Goal: Transaction & Acquisition: Purchase product/service

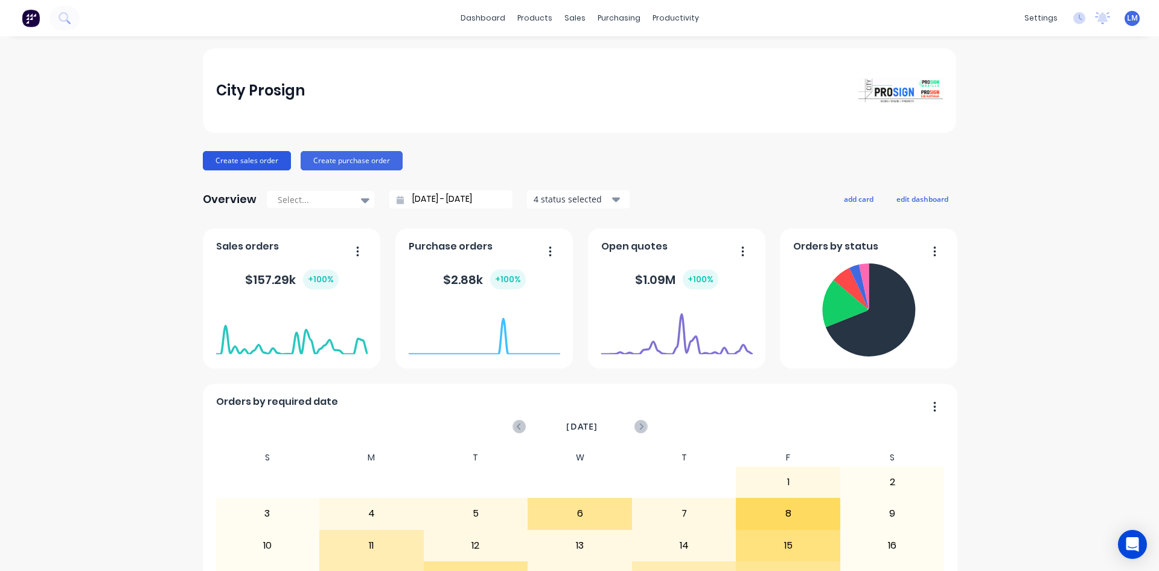
click at [253, 160] on button "Create sales order" at bounding box center [247, 160] width 88 height 19
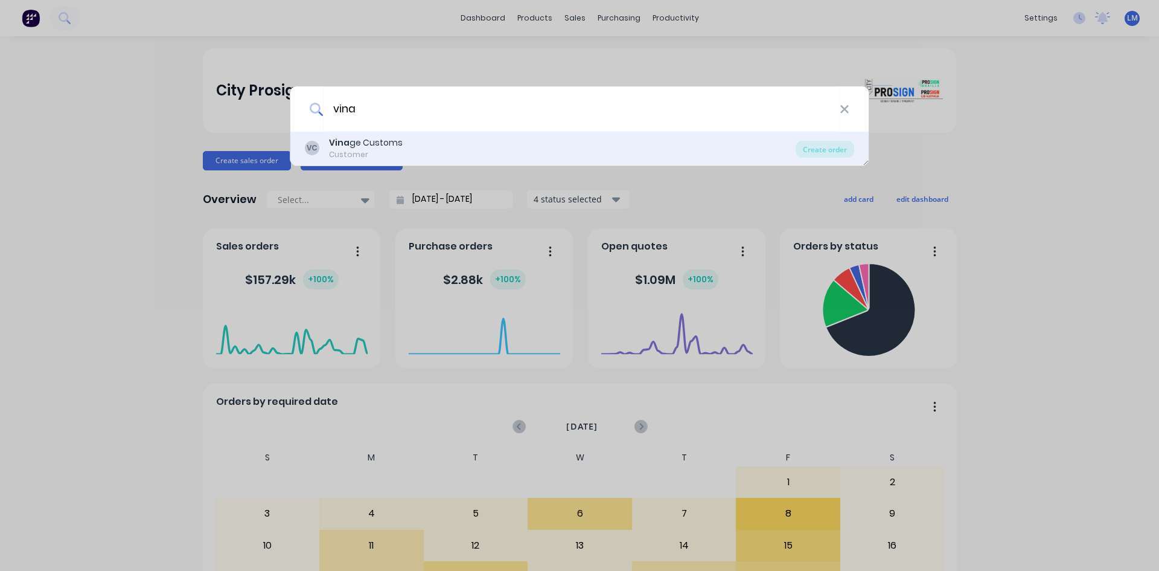
type input "vina"
click at [388, 146] on div "Vina ge Customs" at bounding box center [366, 142] width 74 height 13
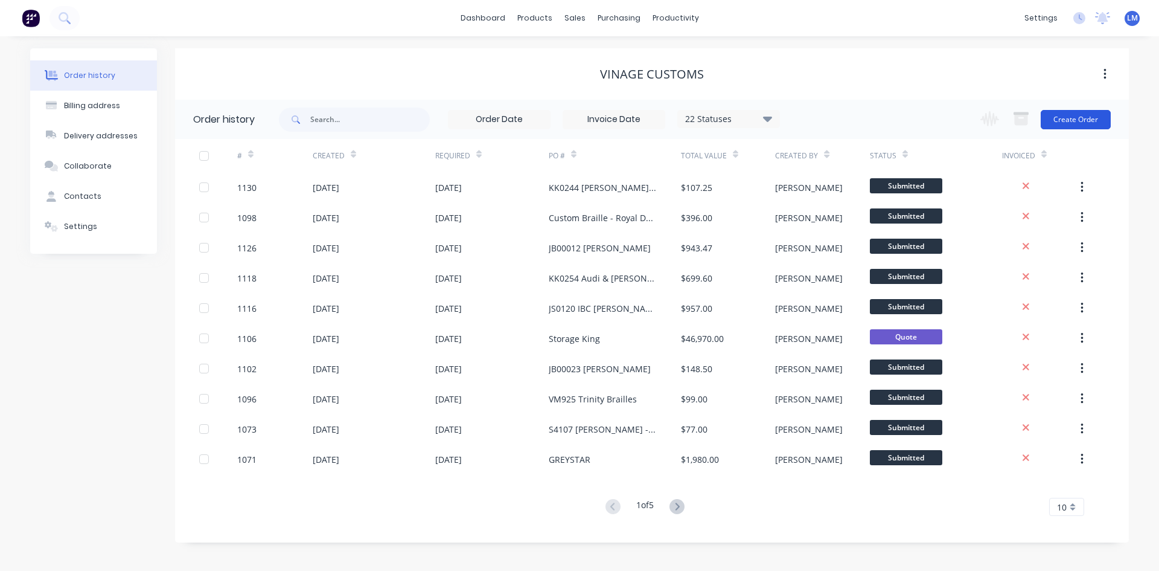
click at [1075, 117] on button "Create Order" at bounding box center [1076, 119] width 70 height 19
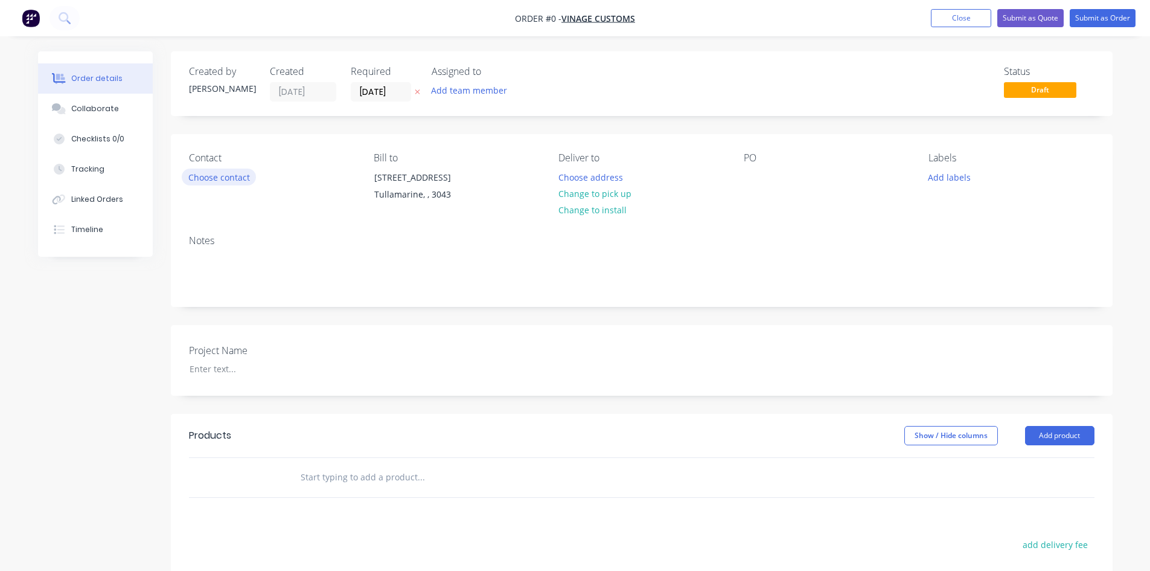
click at [233, 179] on button "Choose contact" at bounding box center [219, 176] width 74 height 16
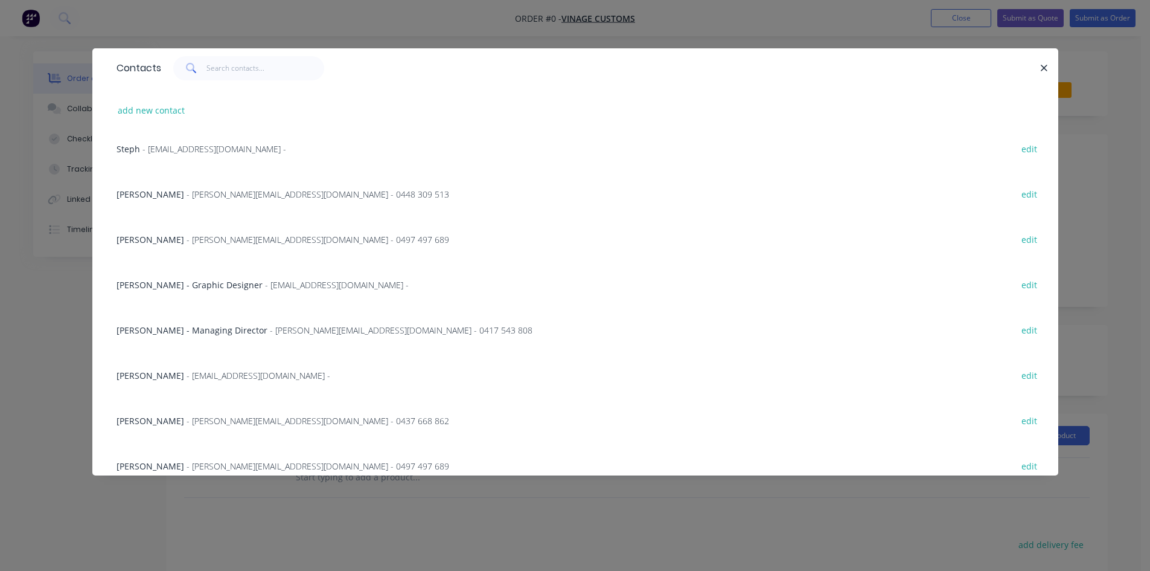
scroll to position [121, 0]
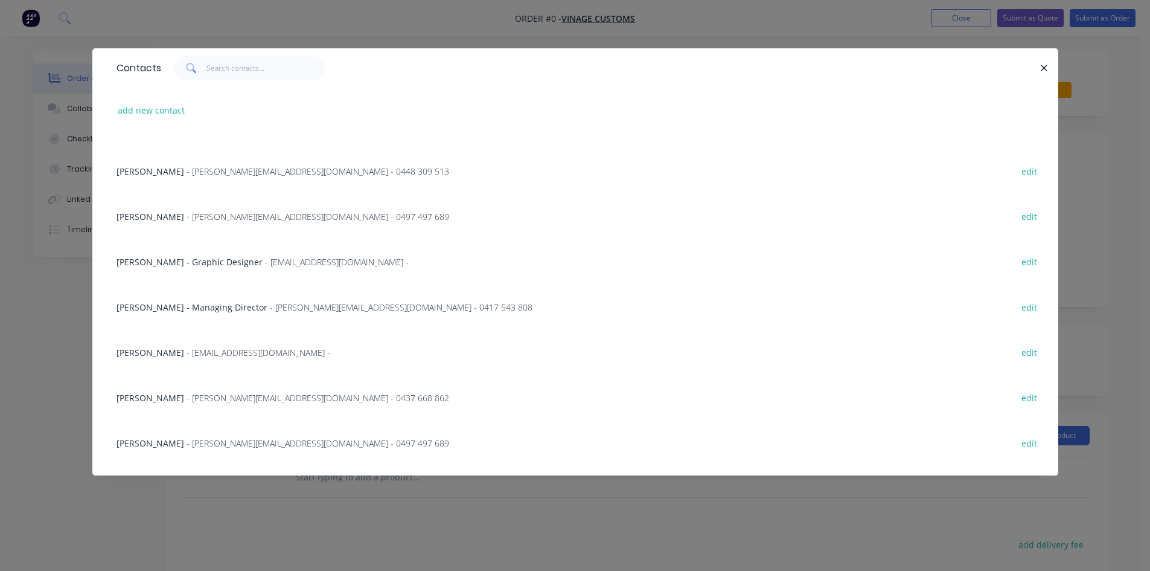
click at [241, 265] on span "[PERSON_NAME] - Graphic Designer" at bounding box center [190, 261] width 146 height 11
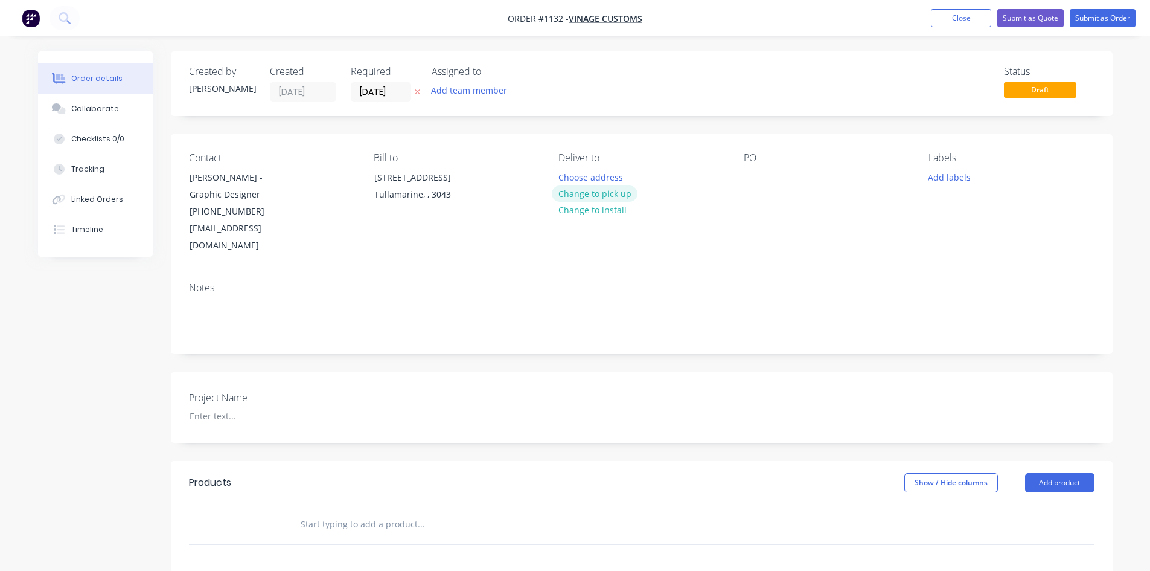
click at [621, 192] on button "Change to pick up" at bounding box center [595, 193] width 86 height 16
click at [753, 175] on div at bounding box center [753, 177] width 19 height 18
paste div
click at [230, 407] on div at bounding box center [255, 416] width 151 height 18
paste div
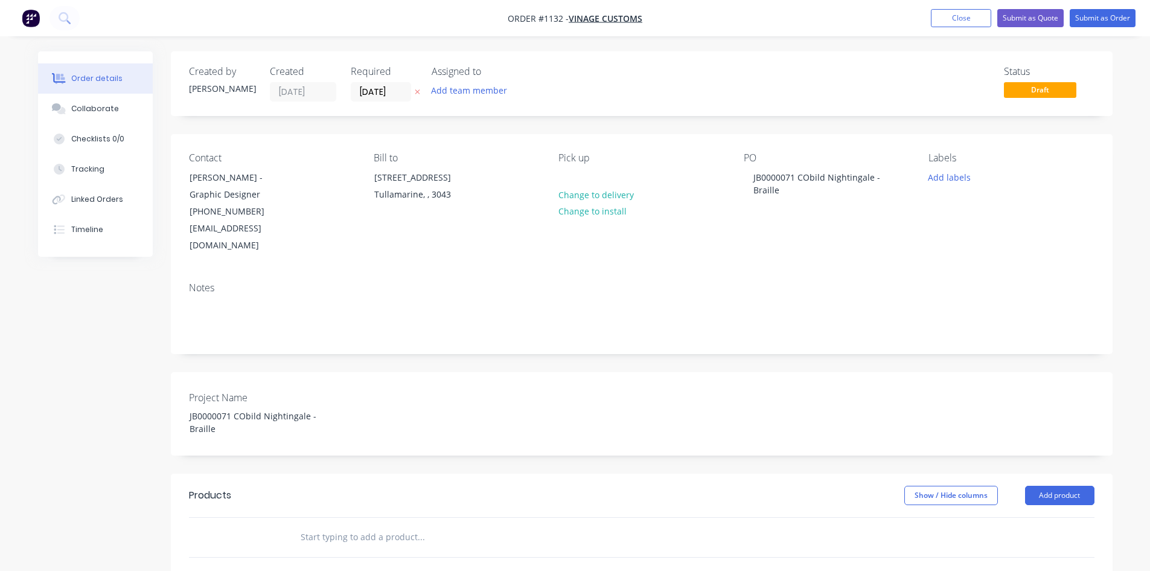
click at [284, 520] on div at bounding box center [249, 537] width 72 height 39
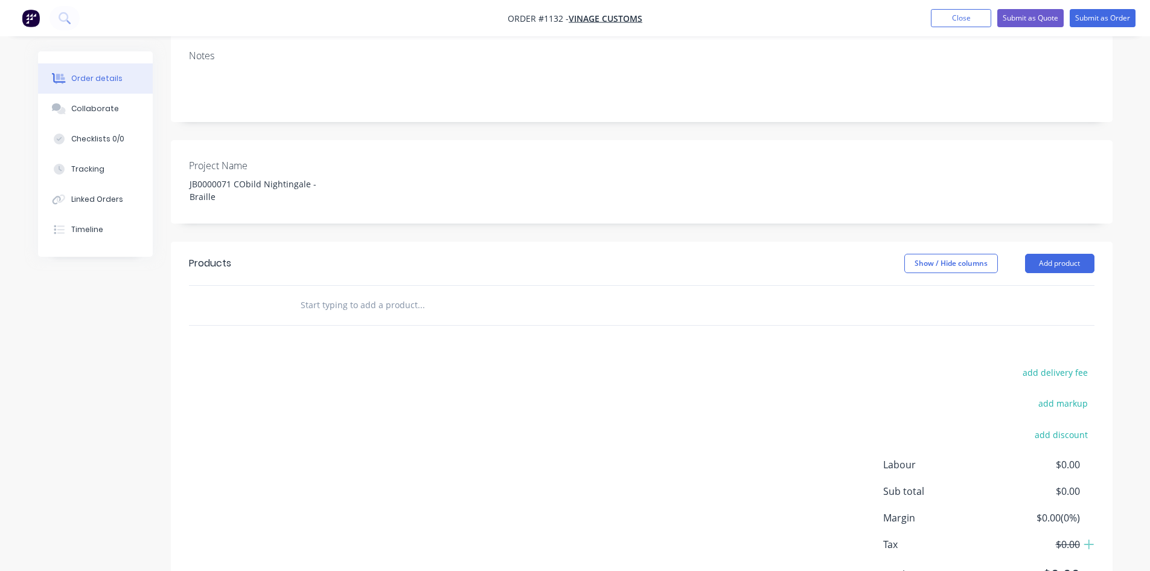
scroll to position [242, 0]
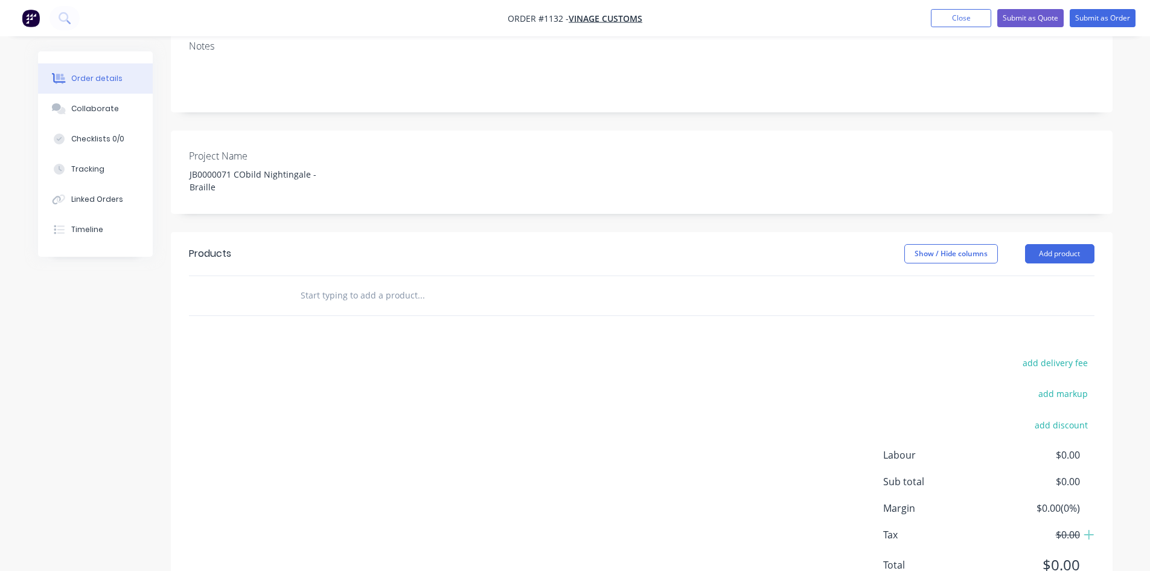
click at [352, 283] on input "text" at bounding box center [421, 295] width 242 height 24
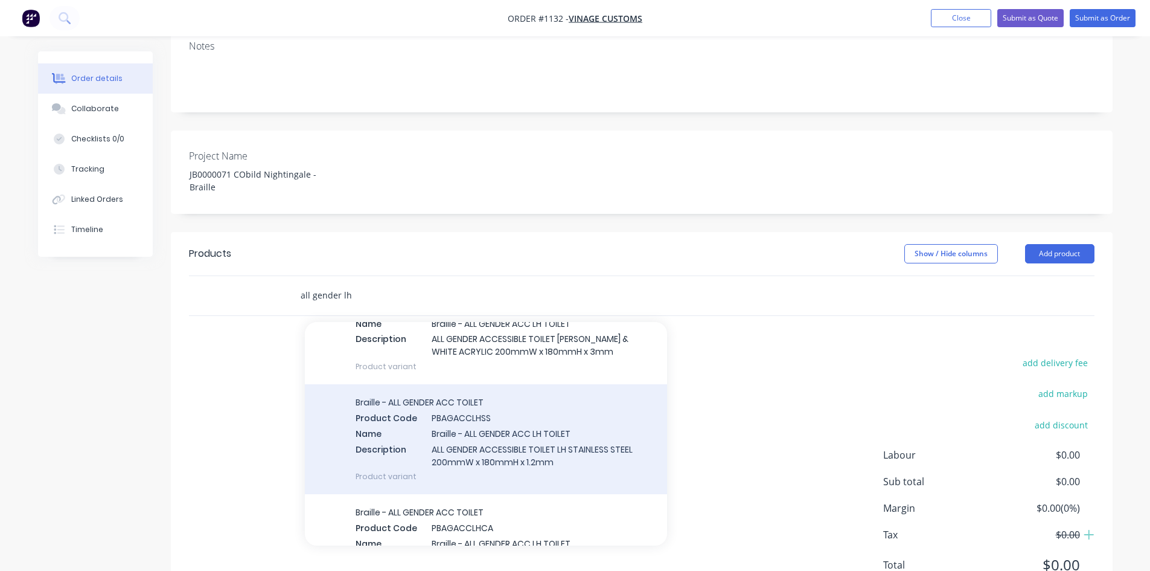
scroll to position [0, 0]
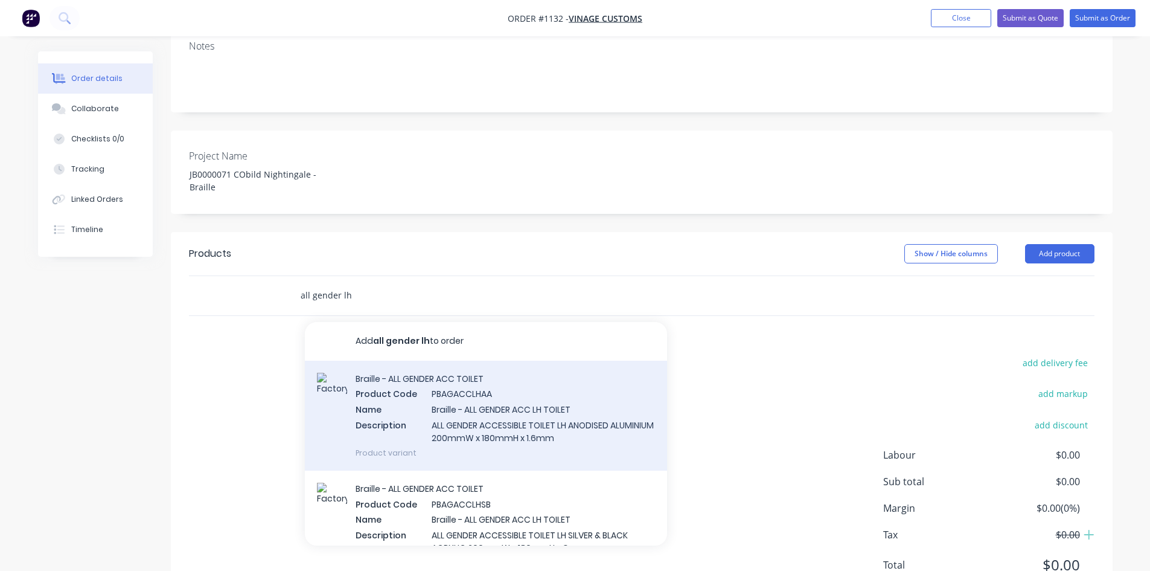
type input "all gender lh"
click at [534, 402] on div "Braille - ALL GENDER ACC TOILET Product Code PBAGACCLHAA Name Braille - ALL GEN…" at bounding box center [486, 416] width 362 height 110
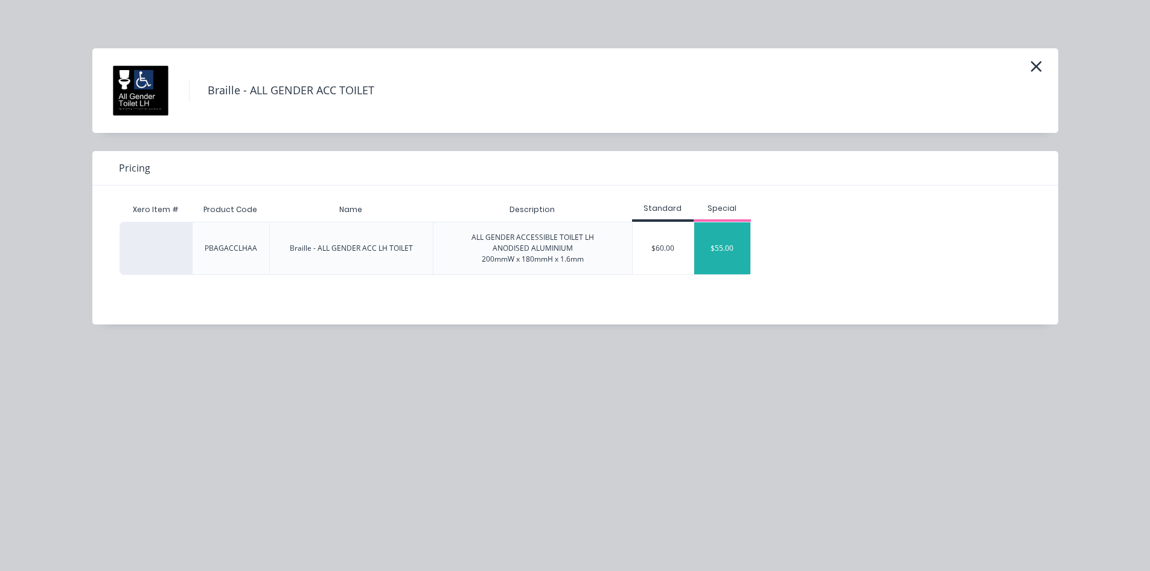
click at [720, 246] on div "$55.00" at bounding box center [722, 248] width 57 height 52
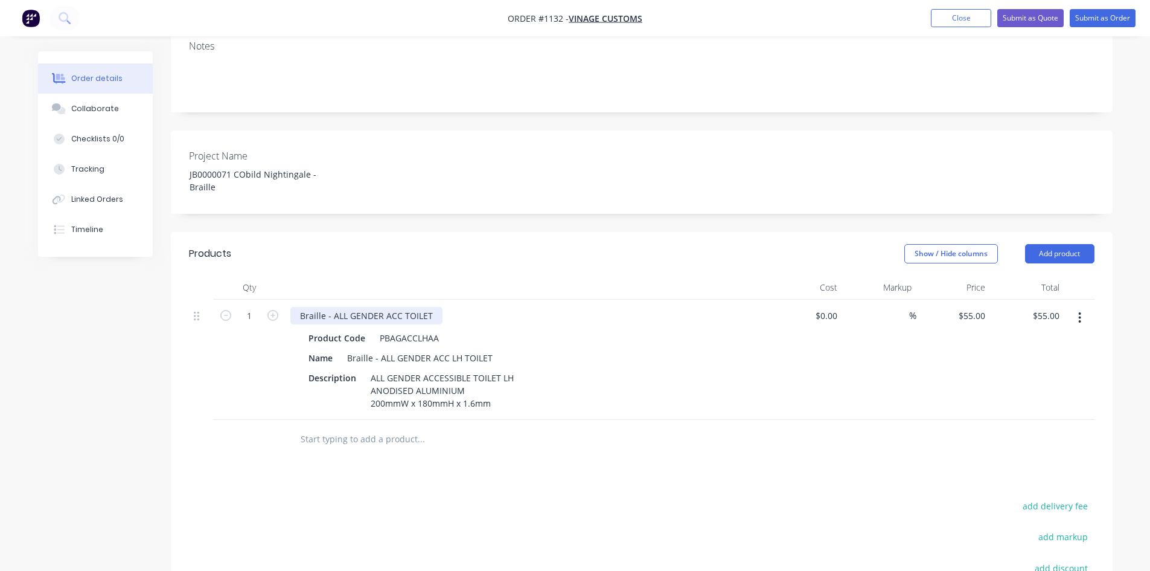
click at [437, 307] on div "Braille - ALL GENDER ACC TOILET" at bounding box center [366, 316] width 152 height 18
drag, startPoint x: 456, startPoint y: 300, endPoint x: 431, endPoint y: 301, distance: 24.8
click at [431, 307] on div "Braille - ALL GENDER ACC TOILET & SHOWER" at bounding box center [389, 316] width 199 height 18
copy div "& SHOWER"
click at [496, 349] on div "Name Braille - ALL GENDER ACC LH TOILET" at bounding box center [525, 358] width 442 height 18
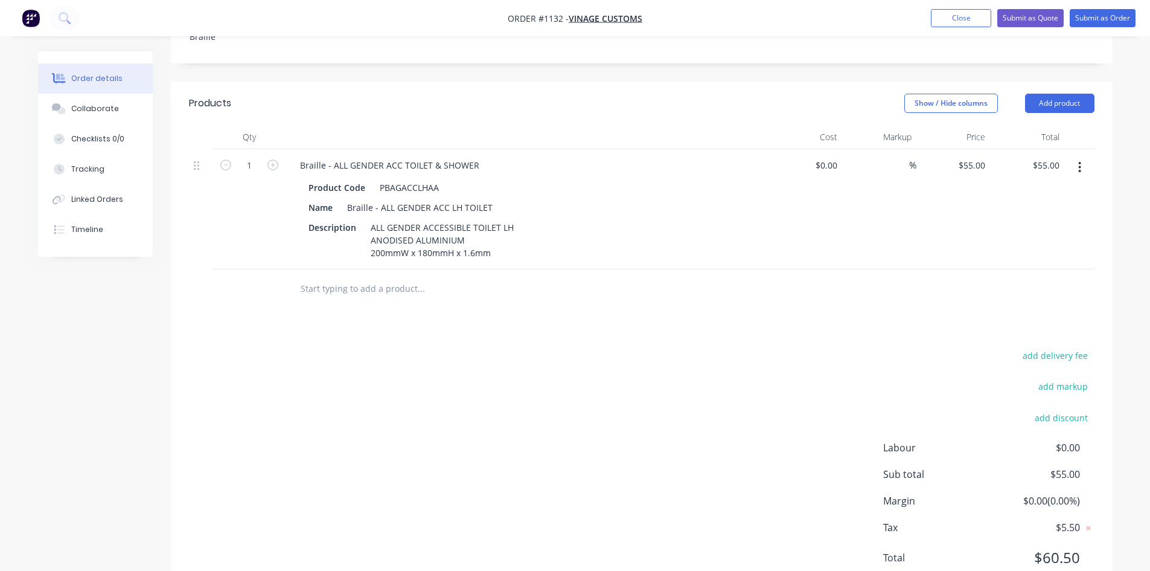
scroll to position [421, 0]
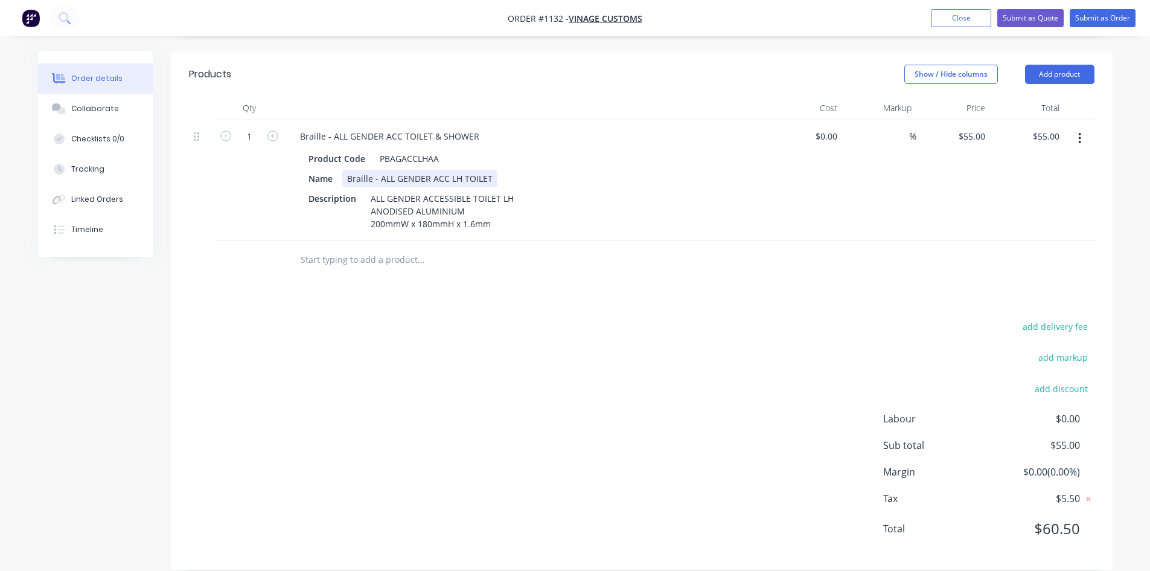
click at [493, 170] on div "Braille - ALL GENDER ACC LH TOILET" at bounding box center [419, 179] width 155 height 18
click at [585, 300] on div "Products Show / Hide columns Add product Qty Cost Markup Price Total 1 Braille …" at bounding box center [642, 311] width 942 height 517
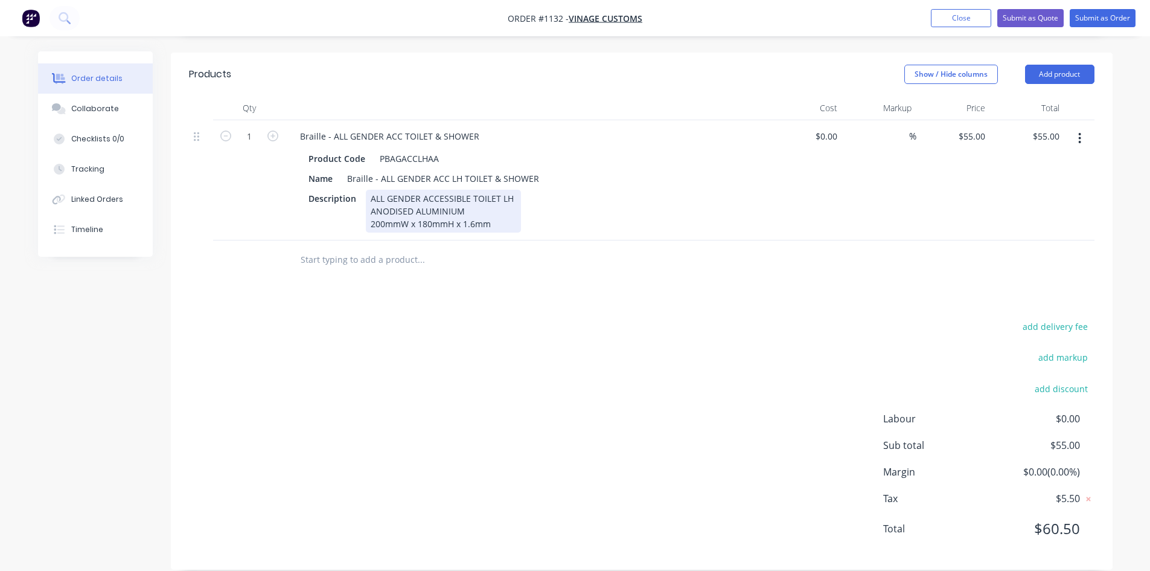
click at [515, 190] on div "ALL GENDER ACCESSIBLE TOILET LH ANODISED ALUMINIUM 200mmW x 180mmH x 1.6mm" at bounding box center [443, 211] width 155 height 43
click at [570, 269] on div "Products Show / Hide columns Add product Qty Cost Markup Price Total 1 Braille …" at bounding box center [642, 311] width 942 height 517
click at [512, 190] on div "ALL GENDER ACCESSIBLE TOILET LH ANODISED ALUMINIUM 200mmW x 180mmH x 1.6mm" at bounding box center [445, 211] width 158 height 43
click at [588, 318] on div "add delivery fee add markup add discount Labour $0.00 Sub total $55.00 Margin $…" at bounding box center [642, 434] width 906 height 233
click at [363, 248] on input "text" at bounding box center [421, 260] width 242 height 24
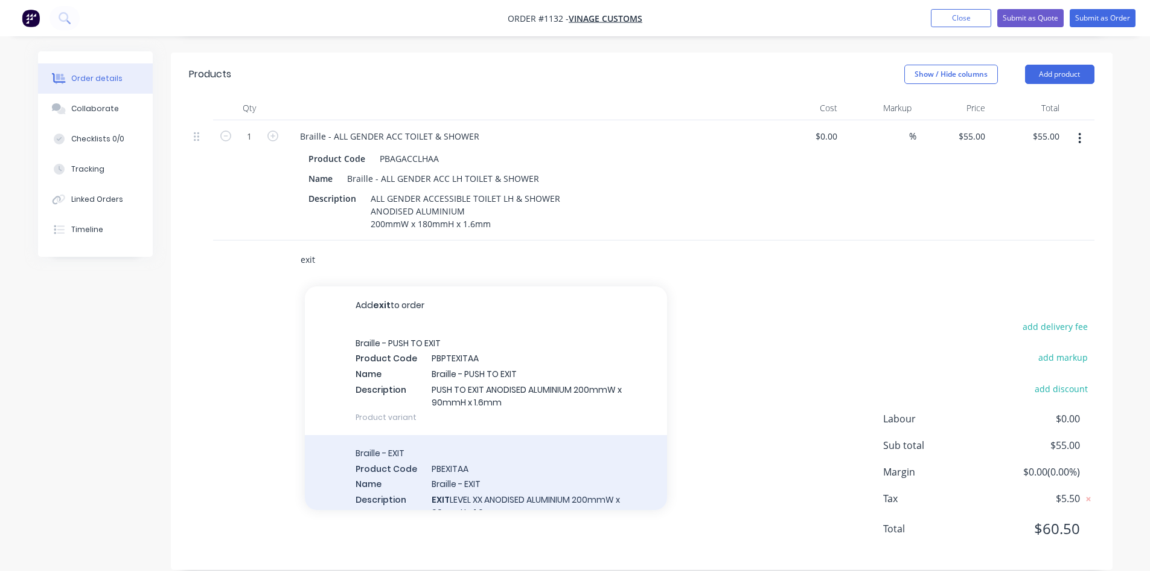
type input "exit"
click at [518, 444] on div "Braille - EXIT Product Code PBEXITAA Name Braille - EXIT Description EXIT LEVEL…" at bounding box center [486, 490] width 362 height 110
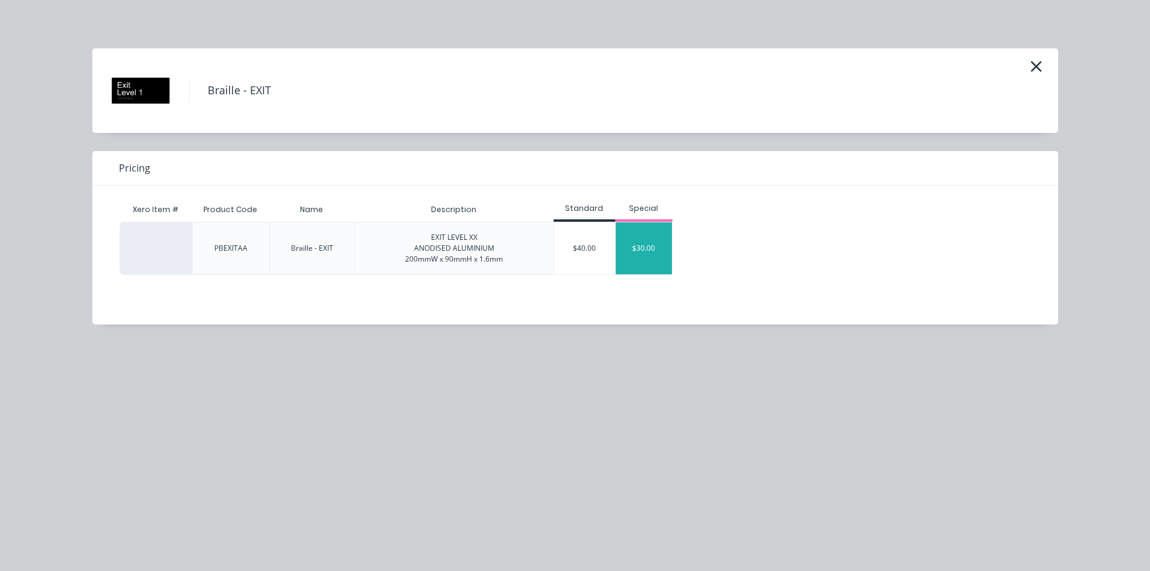
click at [646, 248] on div "$30.00" at bounding box center [644, 248] width 57 height 52
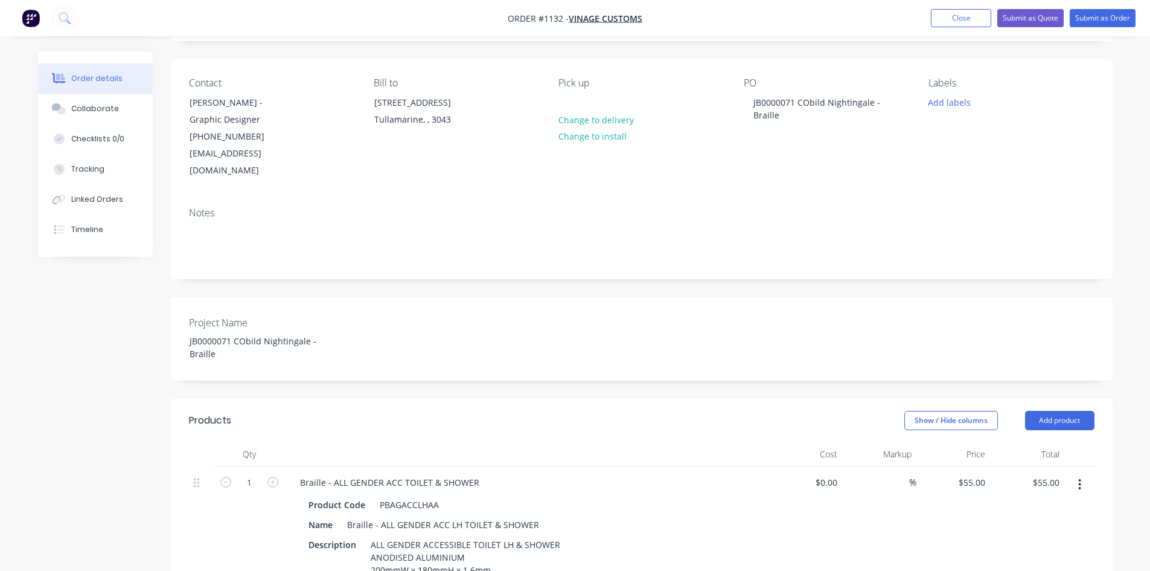
scroll to position [0, 0]
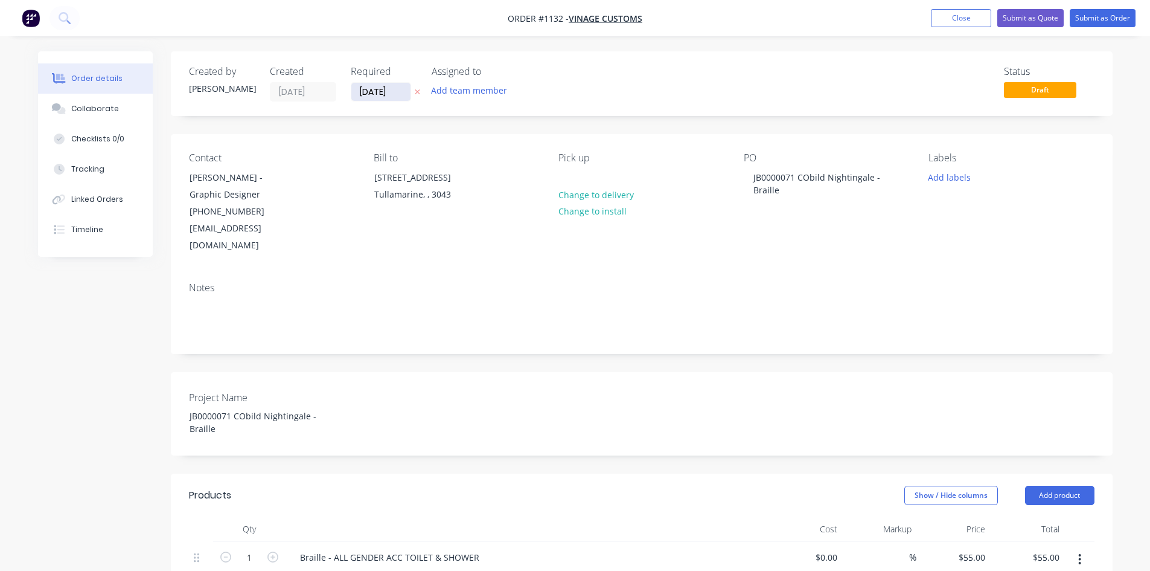
click at [402, 92] on input "[DATE]" at bounding box center [380, 92] width 59 height 18
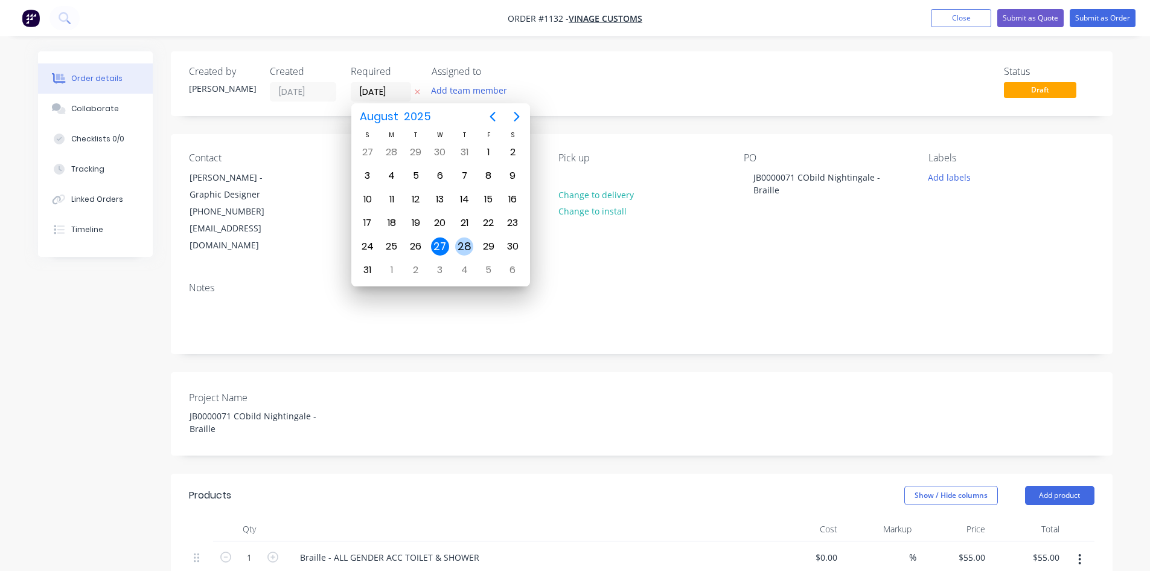
click at [466, 244] on div "28" at bounding box center [464, 246] width 18 height 18
type input "[DATE]"
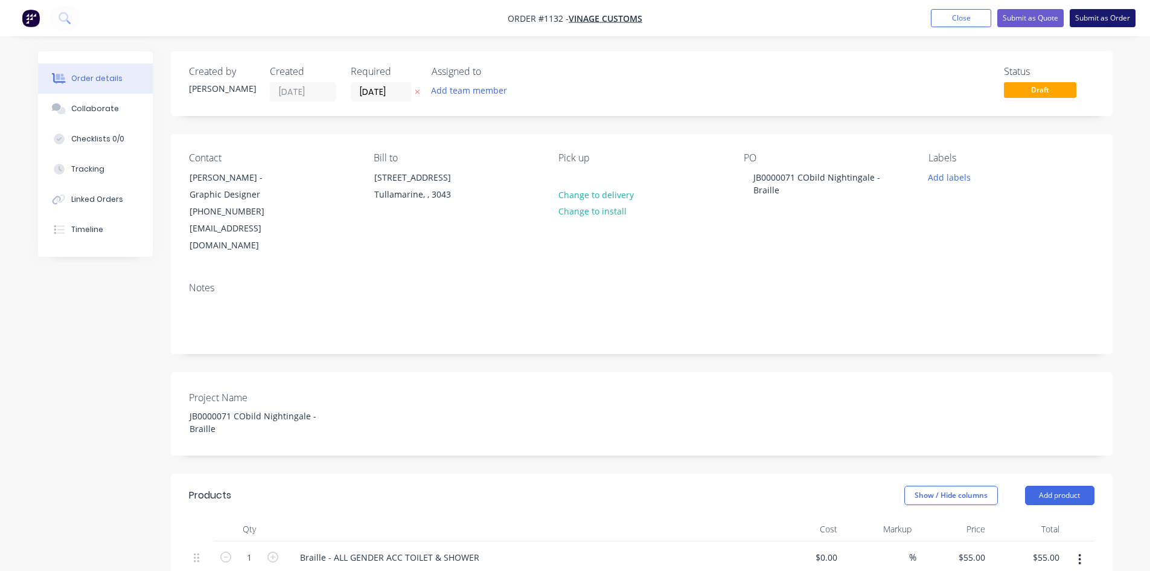
click at [1099, 13] on button "Submit as Order" at bounding box center [1103, 18] width 66 height 18
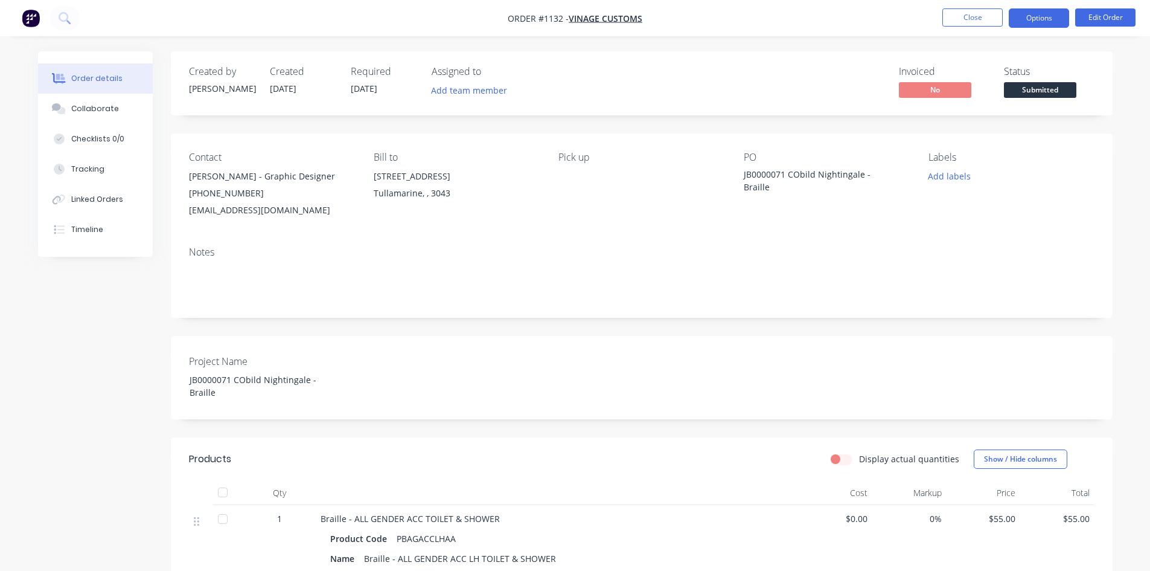
click at [1032, 13] on button "Options" at bounding box center [1039, 17] width 60 height 19
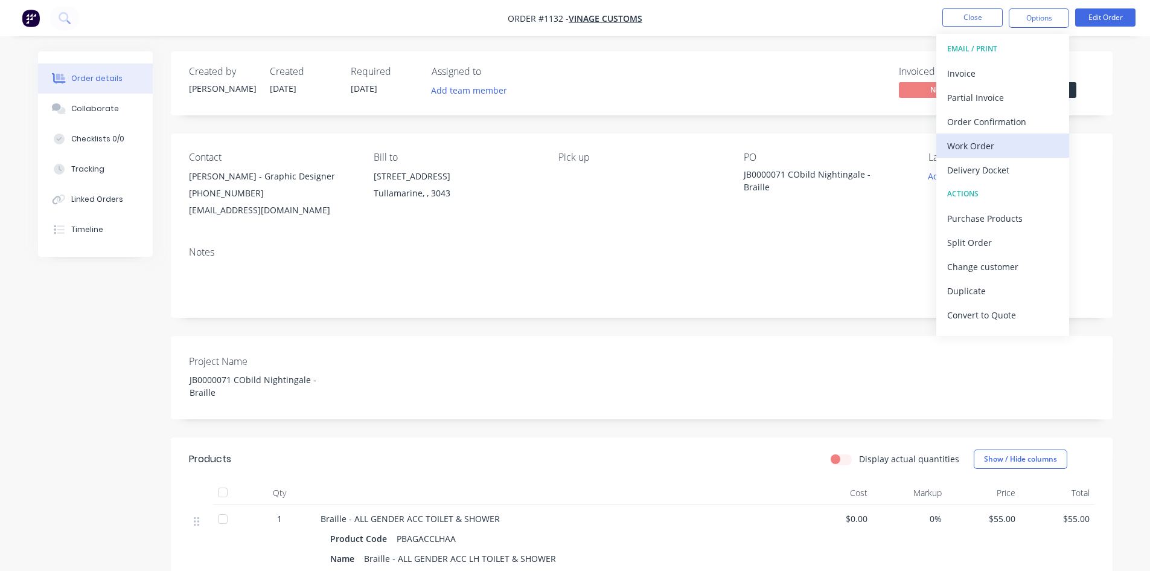
click at [983, 145] on div "Work Order" at bounding box center [1003, 146] width 111 height 18
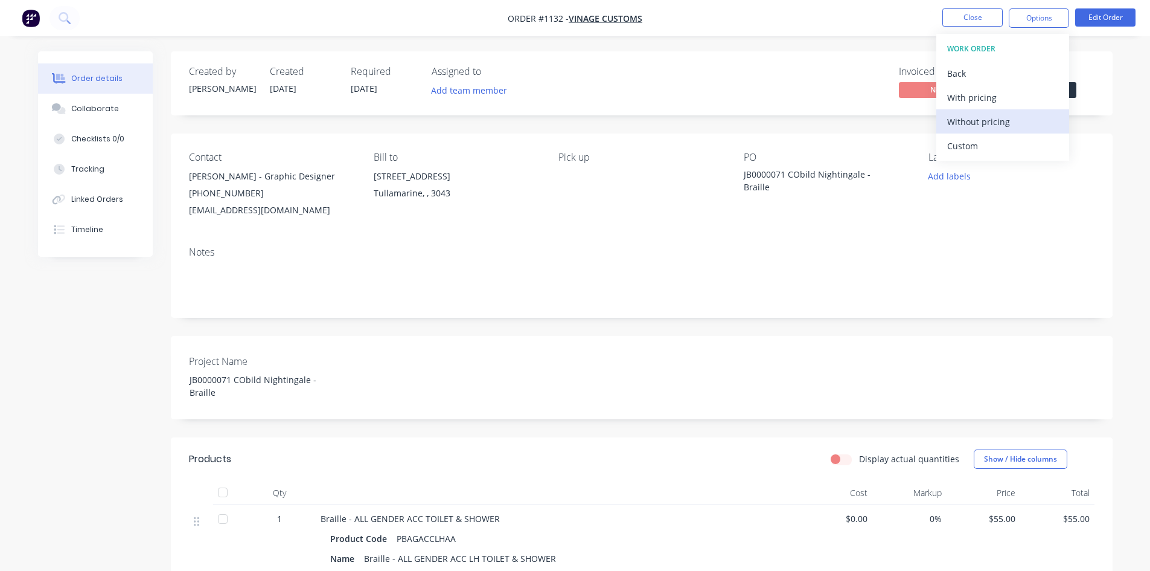
click at [983, 122] on div "Without pricing" at bounding box center [1003, 122] width 111 height 18
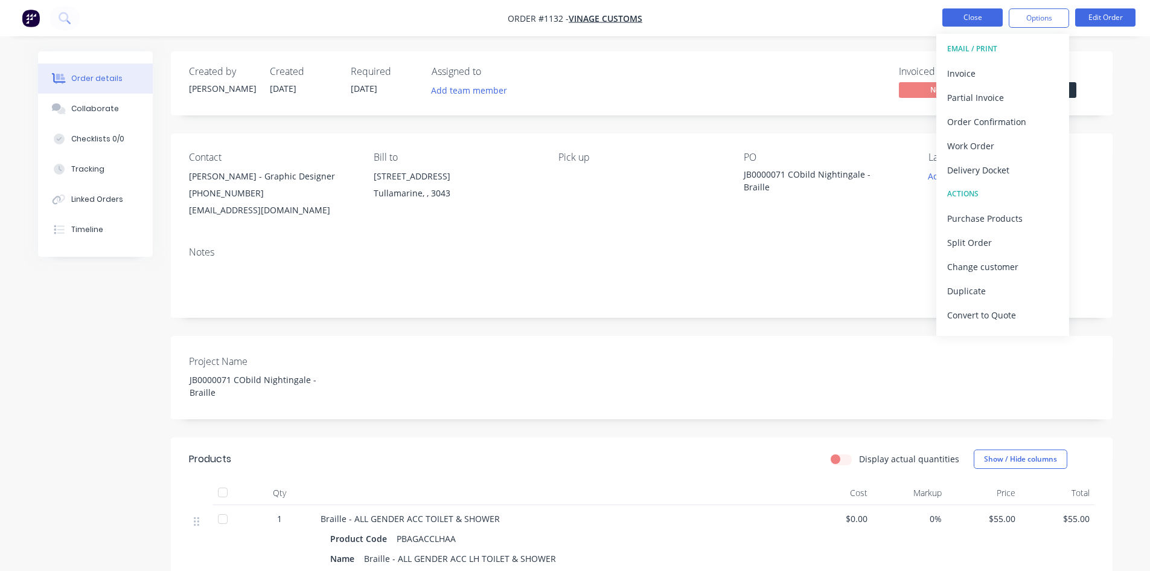
click at [960, 18] on button "Close" at bounding box center [973, 17] width 60 height 18
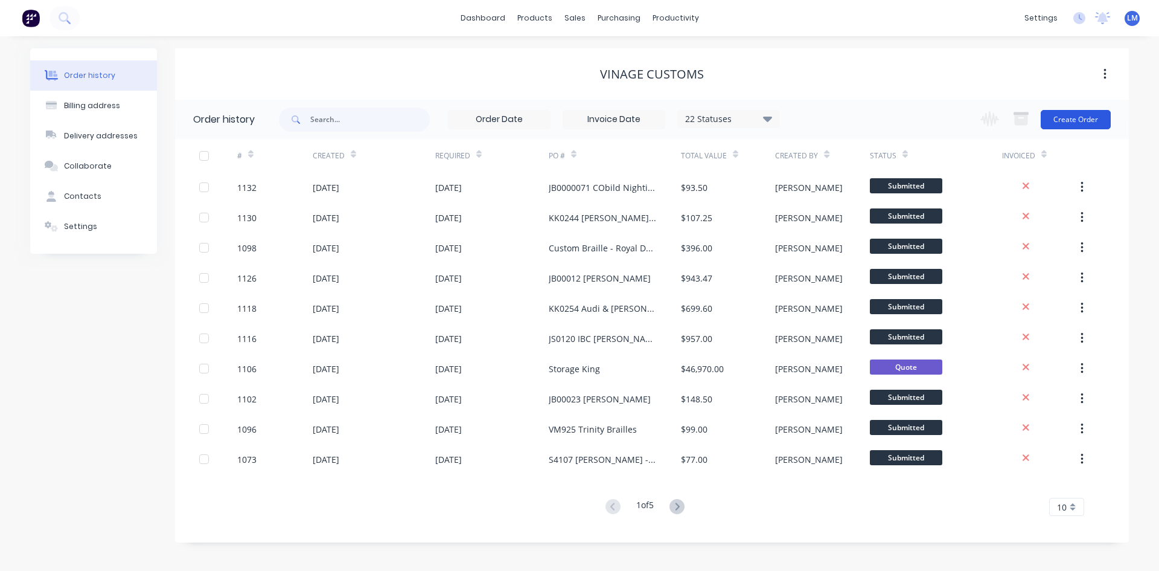
click at [1072, 121] on button "Create Order" at bounding box center [1076, 119] width 70 height 19
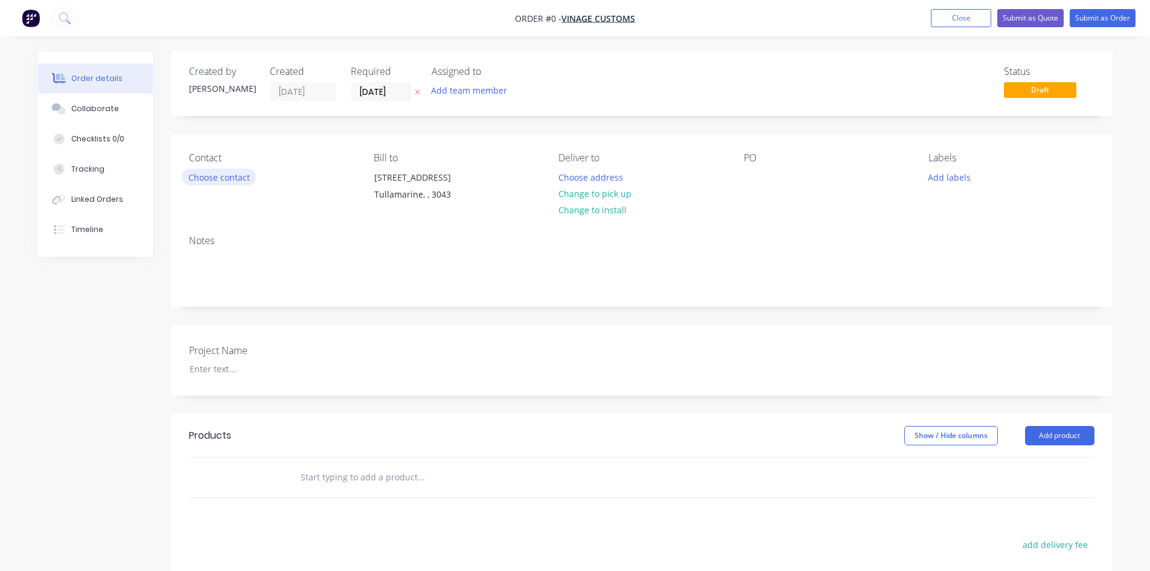
click at [226, 182] on button "Choose contact" at bounding box center [219, 176] width 74 height 16
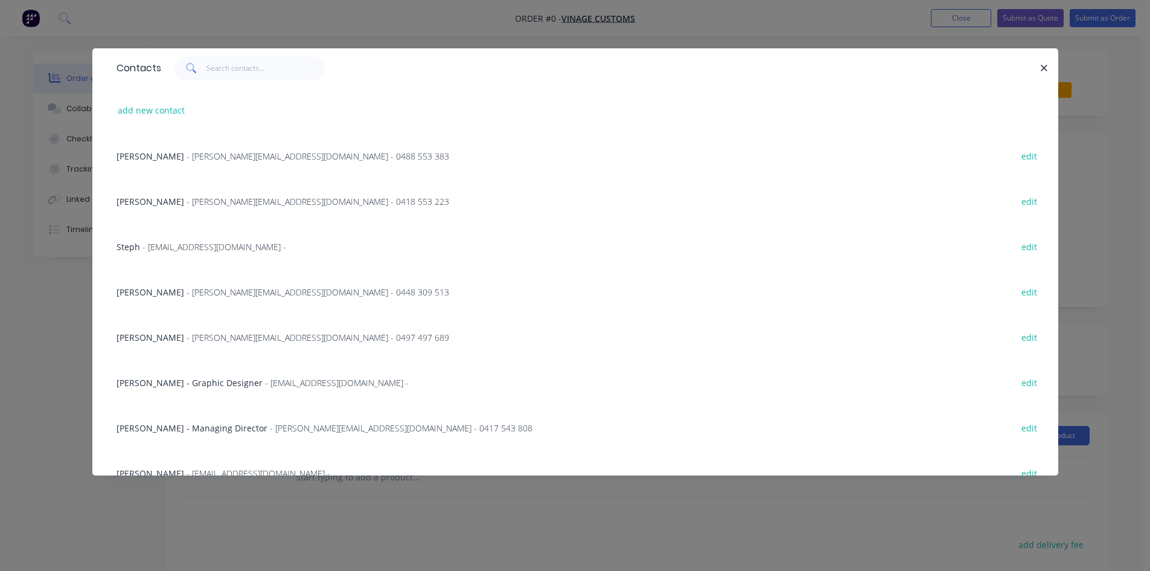
click at [195, 159] on span "- [PERSON_NAME][EMAIL_ADDRESS][DOMAIN_NAME] - 0488 553 383" at bounding box center [318, 155] width 263 height 11
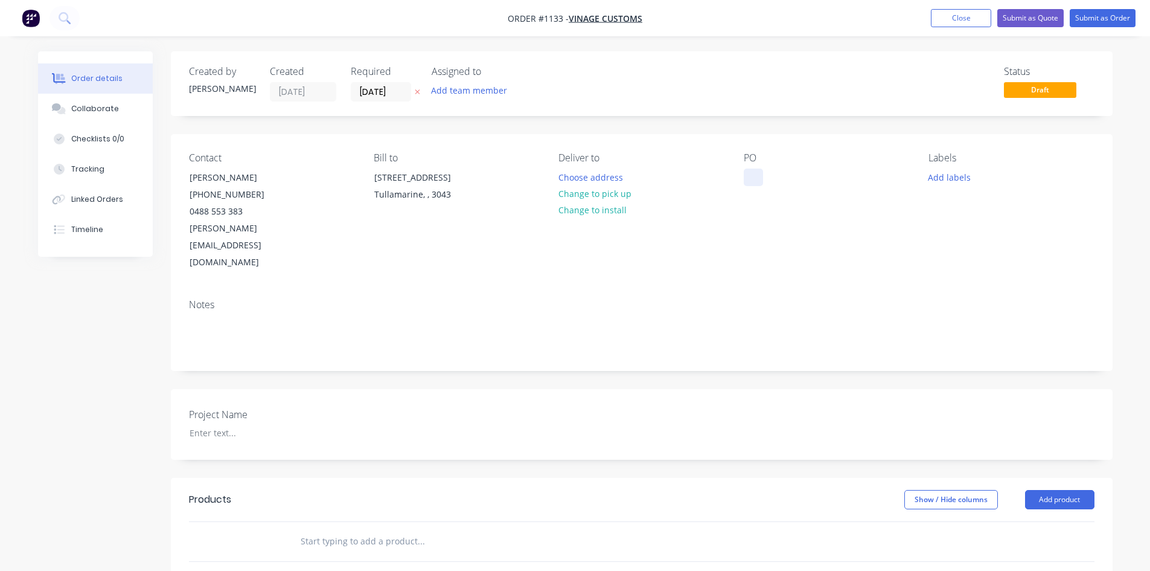
click at [755, 174] on div at bounding box center [753, 177] width 19 height 18
paste div
click at [219, 424] on div at bounding box center [255, 433] width 151 height 18
paste div
click at [324, 529] on input "text" at bounding box center [421, 541] width 242 height 24
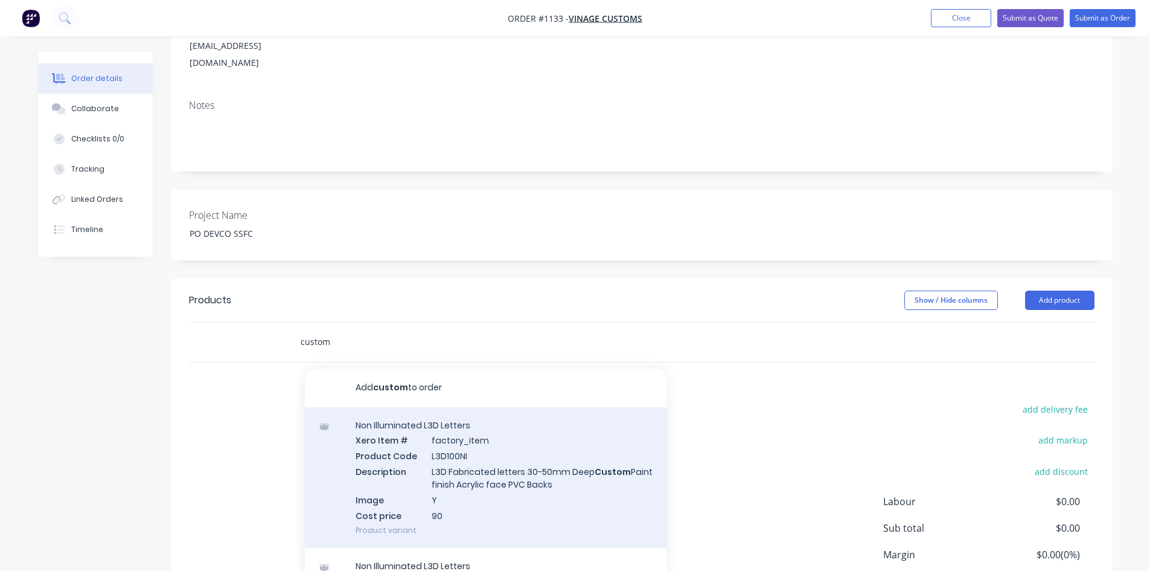
scroll to position [242, 0]
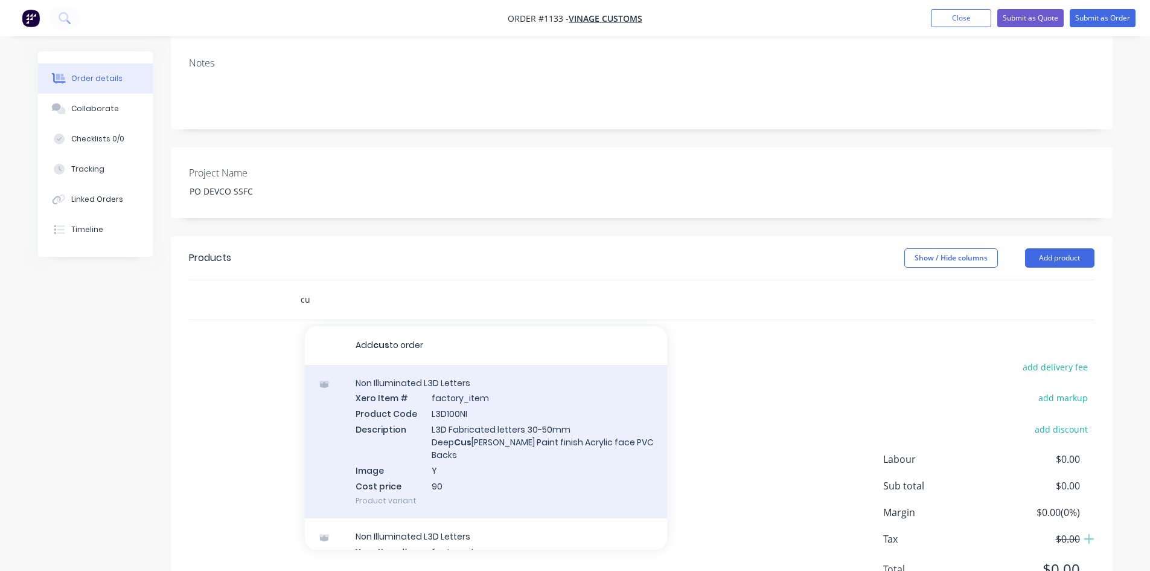
type input "c"
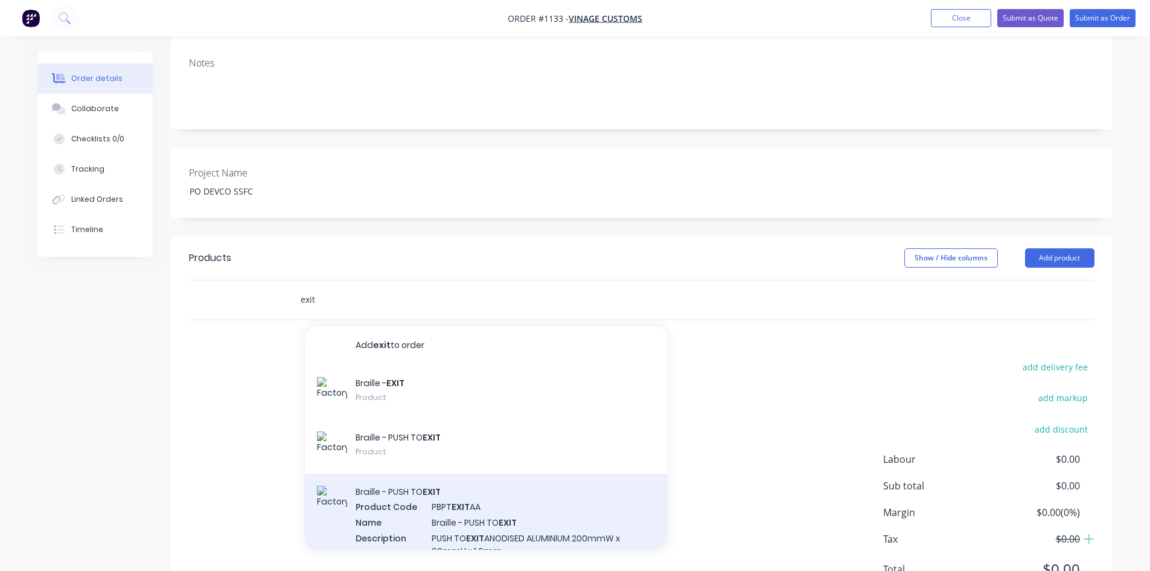
type input "exit"
click at [505, 492] on div "Braille - PUSH TO EXIT Product Code PBPT EXIT AA Name Braille - PUSH TO EXIT De…" at bounding box center [486, 528] width 362 height 110
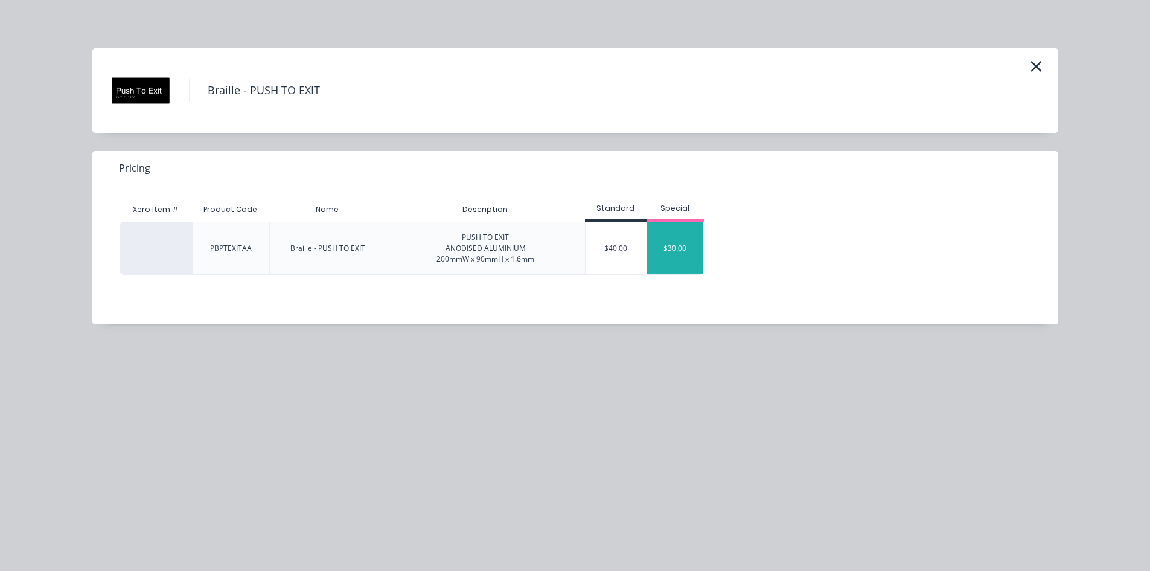
click at [691, 243] on div "$30.00" at bounding box center [675, 248] width 57 height 52
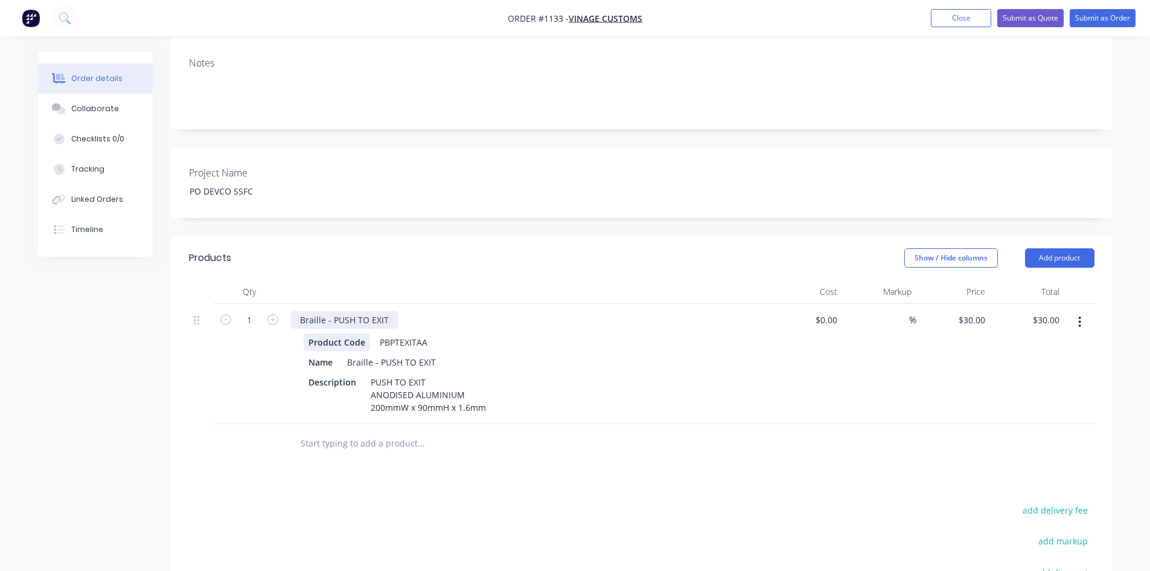
click at [344, 304] on div "Braille - PUSH TO EXIT Product Code PBPTEXITAA Name Braille - PUSH TO EXIT Desc…" at bounding box center [527, 364] width 483 height 120
drag, startPoint x: 333, startPoint y: 285, endPoint x: 440, endPoint y: 285, distance: 107.5
click at [439, 311] on div "Braille - PUSH TO EXIT" at bounding box center [526, 320] width 473 height 18
drag, startPoint x: 368, startPoint y: 284, endPoint x: 331, endPoint y: 287, distance: 36.9
click at [331, 311] on div "Braille - CUSTOM" at bounding box center [334, 320] width 89 height 18
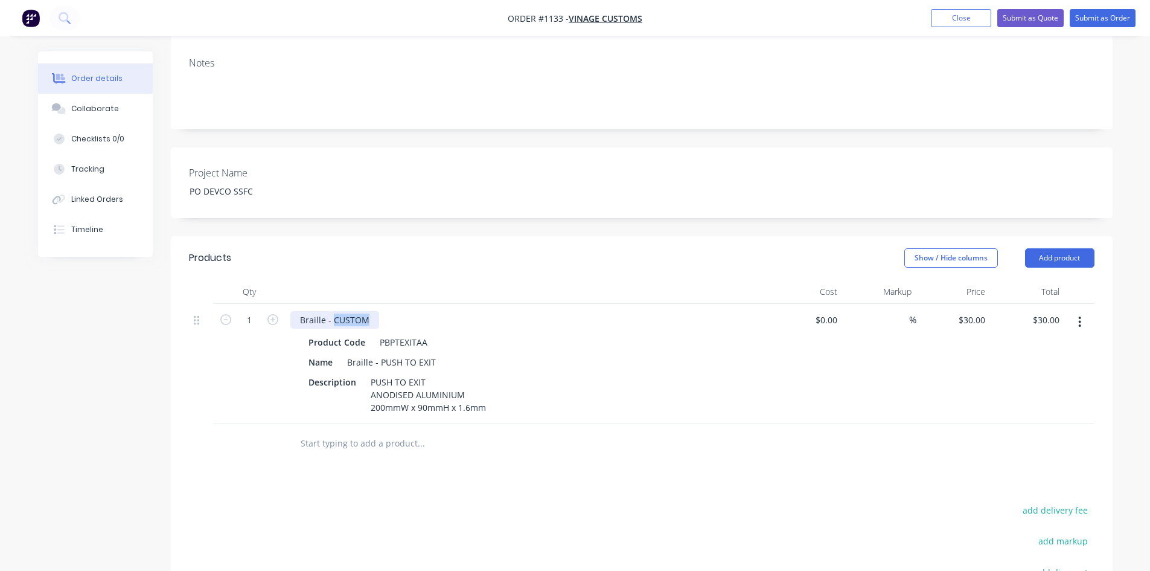
copy div "CUSTOM"
click at [395, 333] on div "PBPTEXITAA" at bounding box center [403, 342] width 57 height 18
drag, startPoint x: 397, startPoint y: 306, endPoint x: 413, endPoint y: 307, distance: 15.7
click at [413, 333] on div "PBPTEXITAA" at bounding box center [403, 342] width 57 height 18
paste div
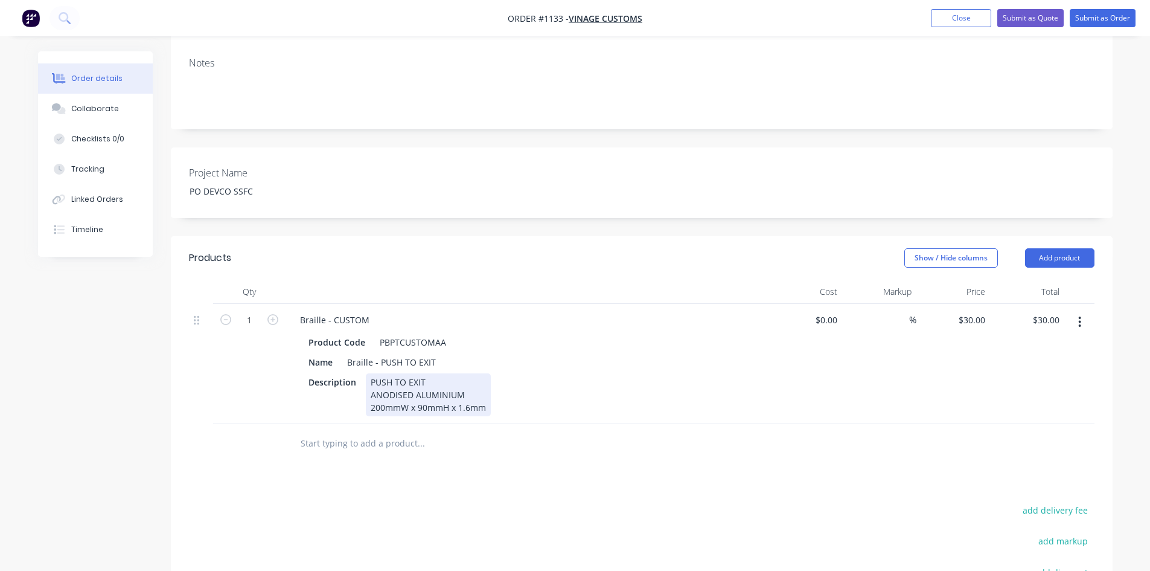
click at [563, 388] on div "Braille - CUSTOM Product Code PBPTCUSTOMAA Name Braille - PUSH TO EXIT Descript…" at bounding box center [527, 364] width 483 height 120
drag, startPoint x: 379, startPoint y: 327, endPoint x: 489, endPoint y: 325, distance: 109.9
click at [489, 353] on div "Name Braille - PUSH TO EXIT" at bounding box center [525, 362] width 442 height 18
paste div
drag, startPoint x: 368, startPoint y: 348, endPoint x: 445, endPoint y: 348, distance: 77.3
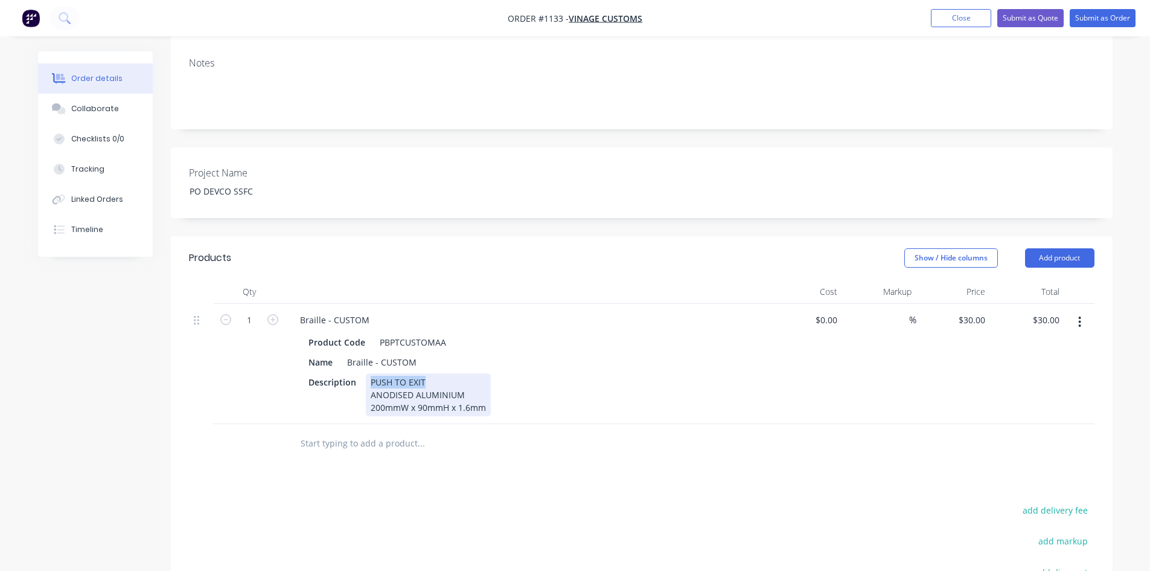
click at [444, 373] on div "PUSH TO EXIT ANODISED ALUMINIUM 200mmW x 90mmH x 1.6mm" at bounding box center [428, 394] width 125 height 43
paste div
click at [564, 463] on div "Products Show / Hide columns Add product Qty Cost Markup Price Total 1 Braille …" at bounding box center [642, 494] width 942 height 517
drag, startPoint x: 374, startPoint y: 374, endPoint x: 383, endPoint y: 374, distance: 8.5
click at [383, 374] on div "CUSTOM ANODISED ALUMINIUM 200mmW x 90mmH x 1.6mm" at bounding box center [428, 394] width 125 height 43
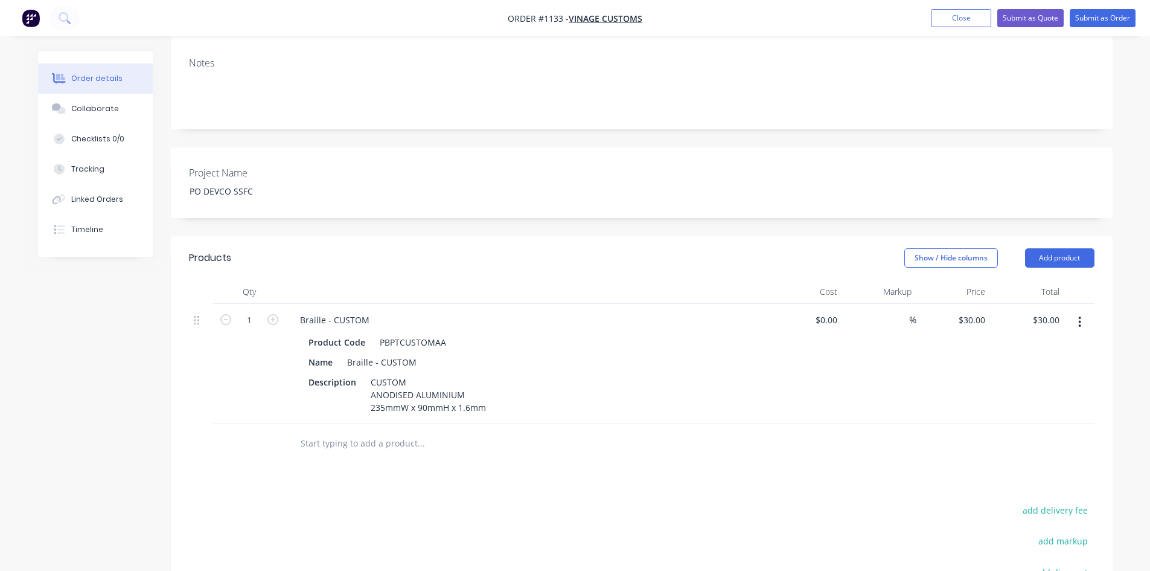
click at [459, 446] on div "Products Show / Hide columns Add product Qty Cost Markup Price Total 1 Braille …" at bounding box center [642, 494] width 942 height 517
click at [420, 374] on div "CUSTOM ANODISED ALUMINIUM 235mmW x 90mmH x 1.6mm" at bounding box center [428, 394] width 125 height 43
click at [533, 460] on div "Products Show / Hide columns Add product Qty Cost Markup Price Total 1 Braille …" at bounding box center [642, 494] width 942 height 517
click at [986, 311] on input "30" at bounding box center [983, 320] width 16 height 18
type input "$55.00"
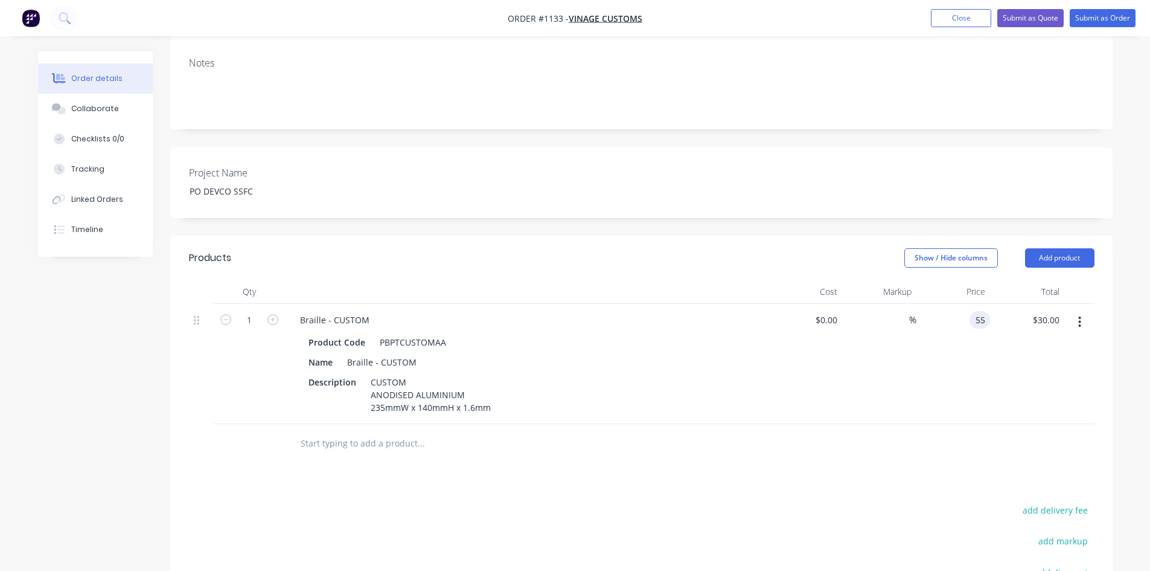
type input "$55.00"
click at [730, 437] on div "Products Show / Hide columns Add product Qty Cost Markup Price Total 1 Braille …" at bounding box center [642, 494] width 942 height 517
click at [272, 314] on icon "button" at bounding box center [273, 319] width 11 height 11
type input "2"
type input "$110.00"
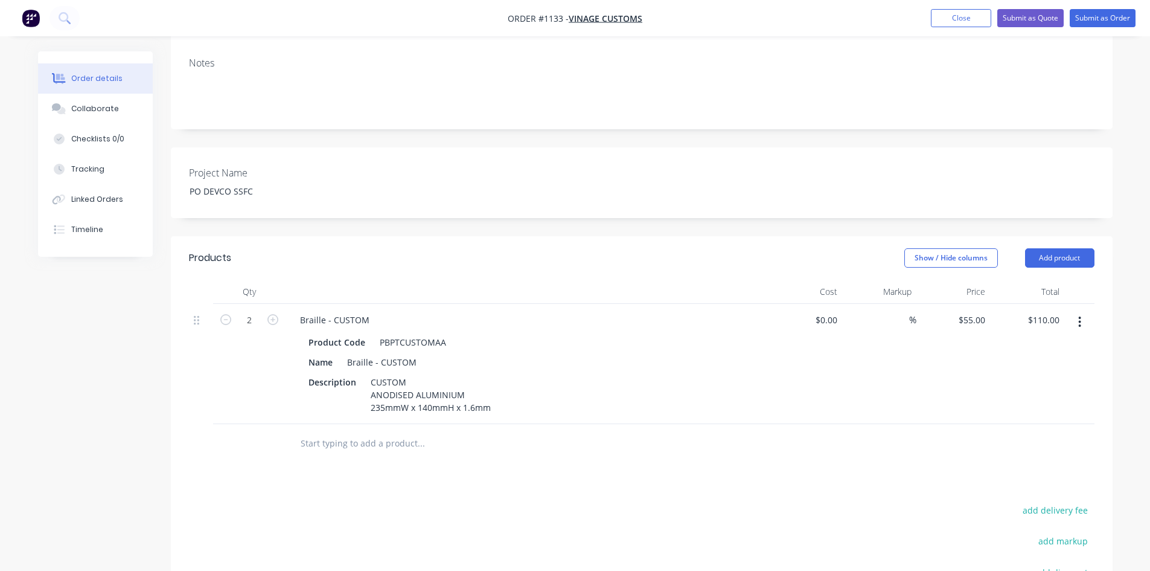
click at [955, 533] on div "add markup" at bounding box center [1019, 548] width 151 height 31
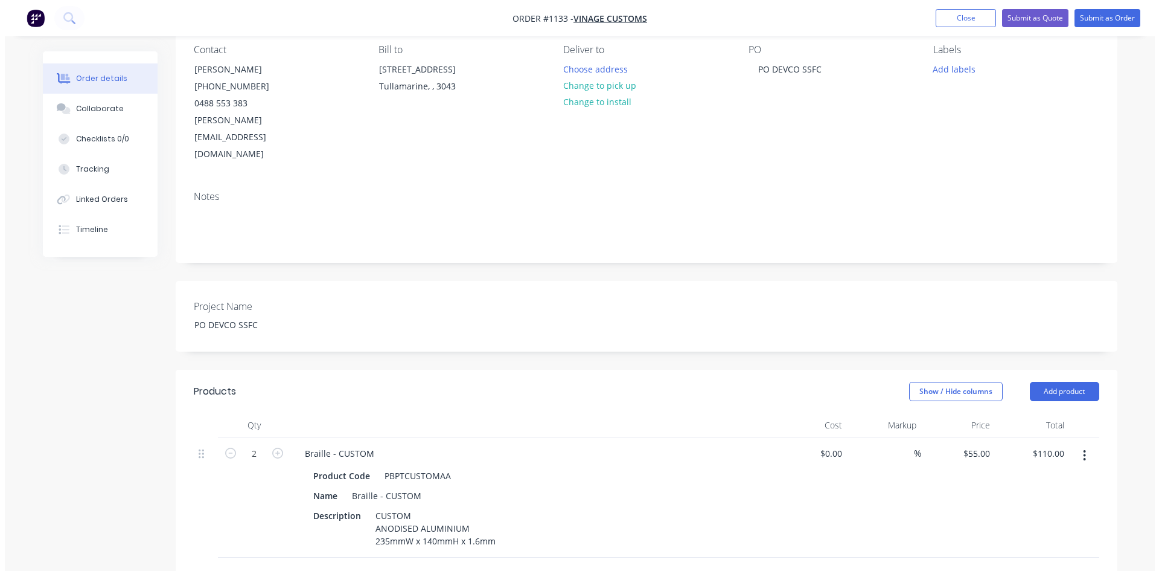
scroll to position [0, 0]
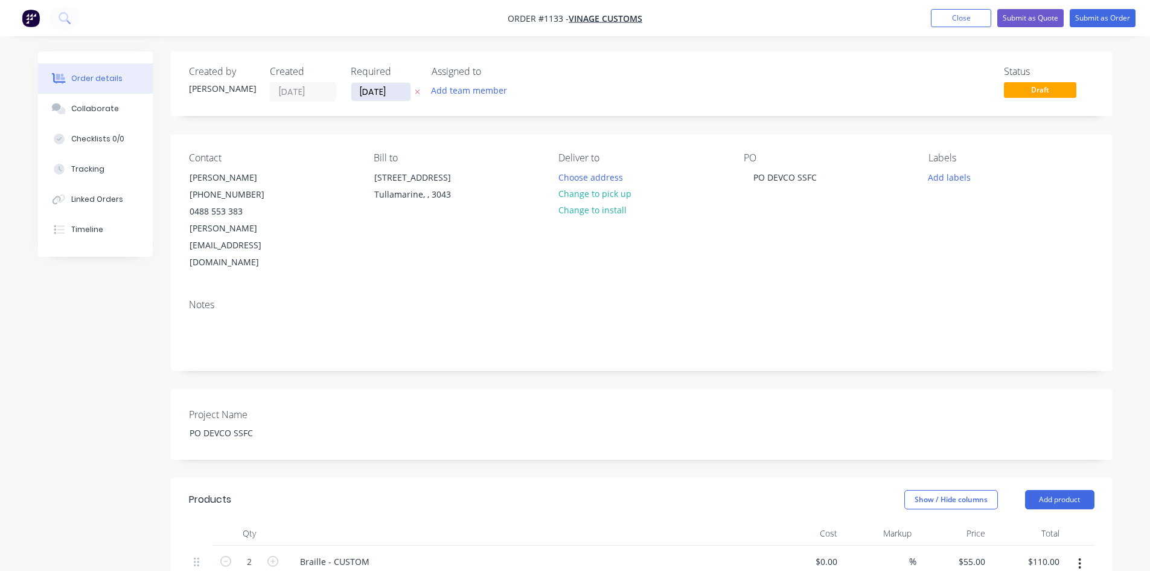
click at [396, 97] on input "[DATE]" at bounding box center [380, 92] width 59 height 18
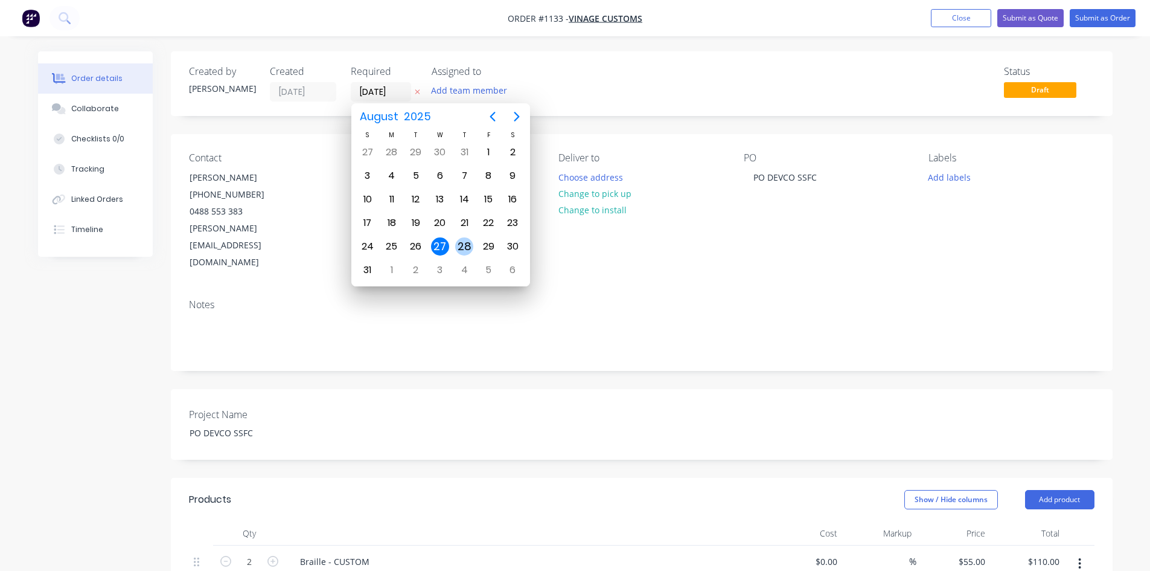
click at [463, 245] on div "28" at bounding box center [464, 246] width 18 height 18
type input "[DATE]"
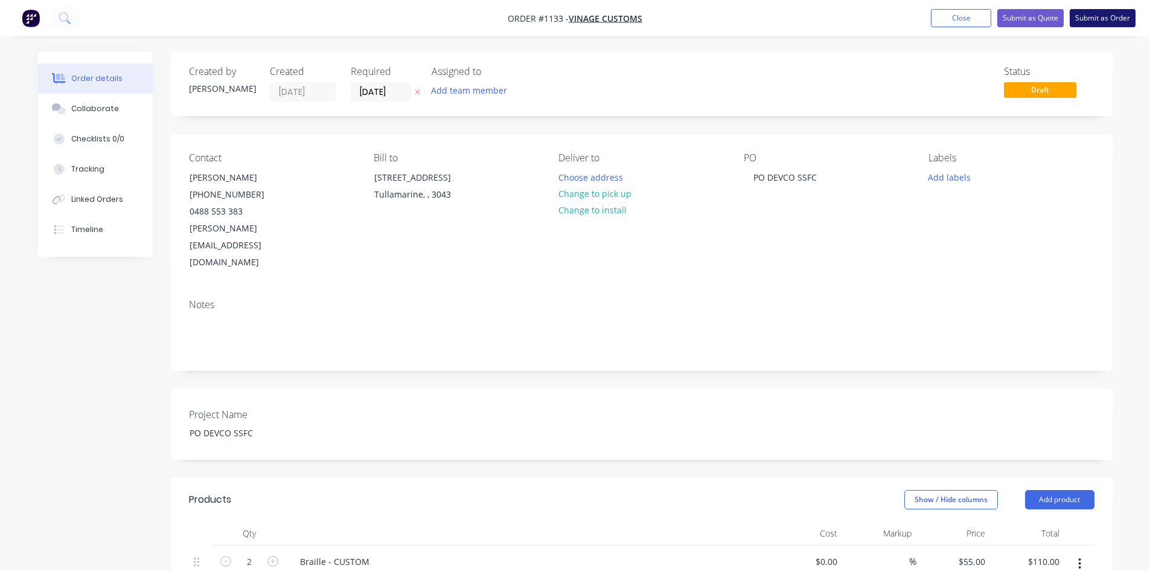
click at [1120, 18] on button "Submit as Order" at bounding box center [1103, 18] width 66 height 18
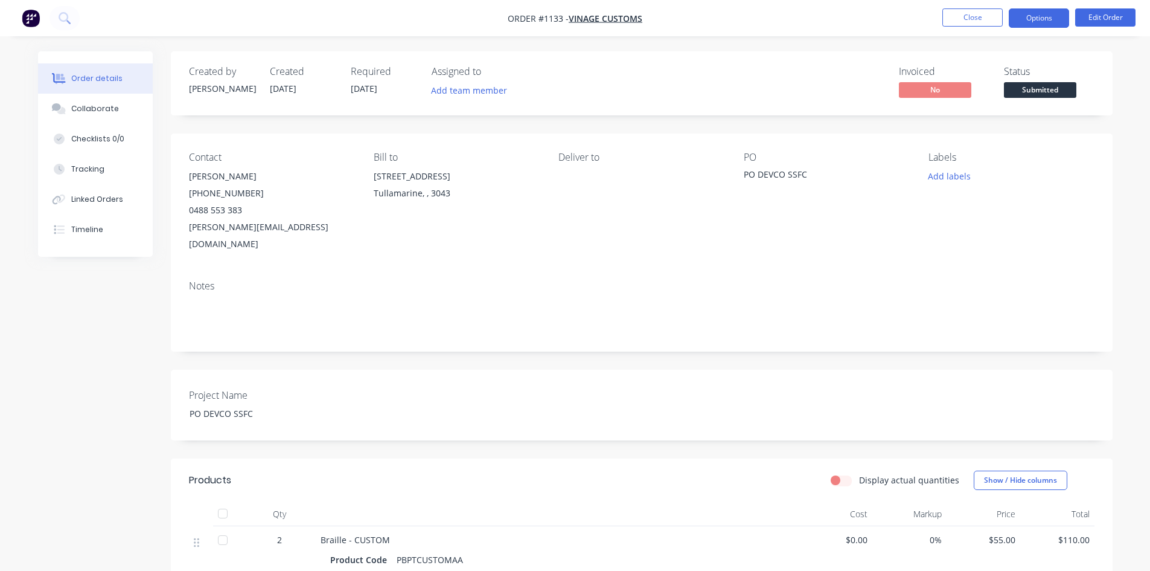
click at [1040, 11] on button "Options" at bounding box center [1039, 17] width 60 height 19
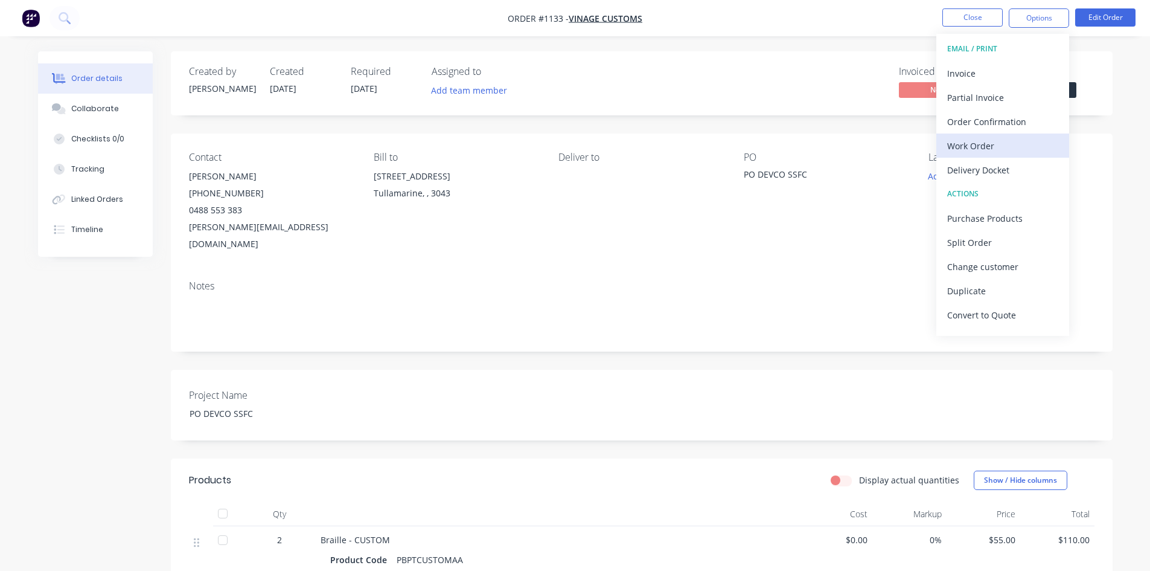
click at [997, 150] on div "Work Order" at bounding box center [1003, 146] width 111 height 18
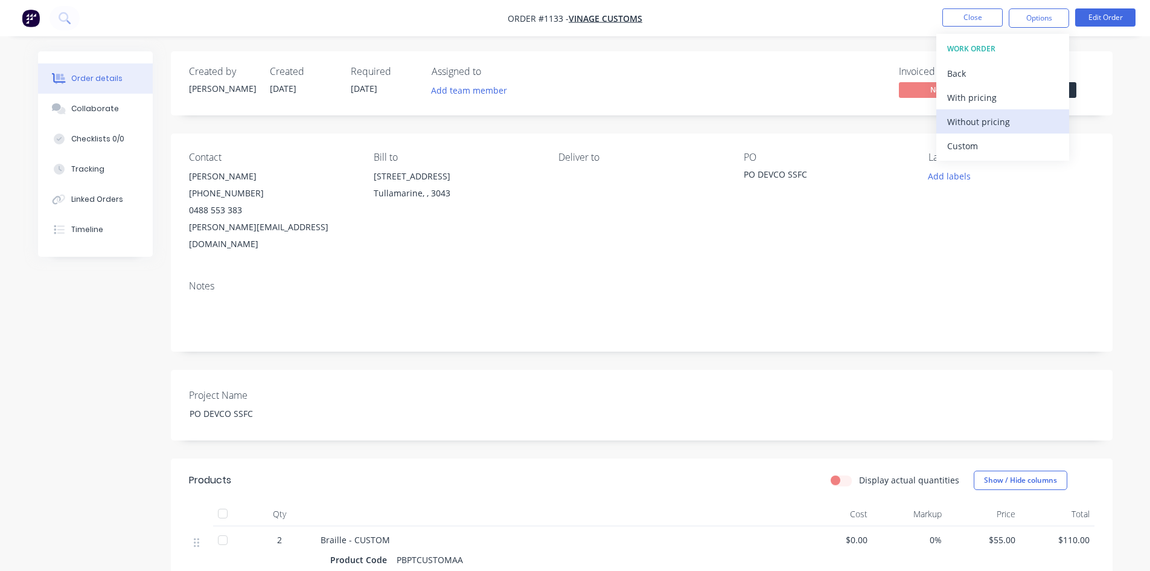
click at [990, 121] on div "Without pricing" at bounding box center [1003, 122] width 111 height 18
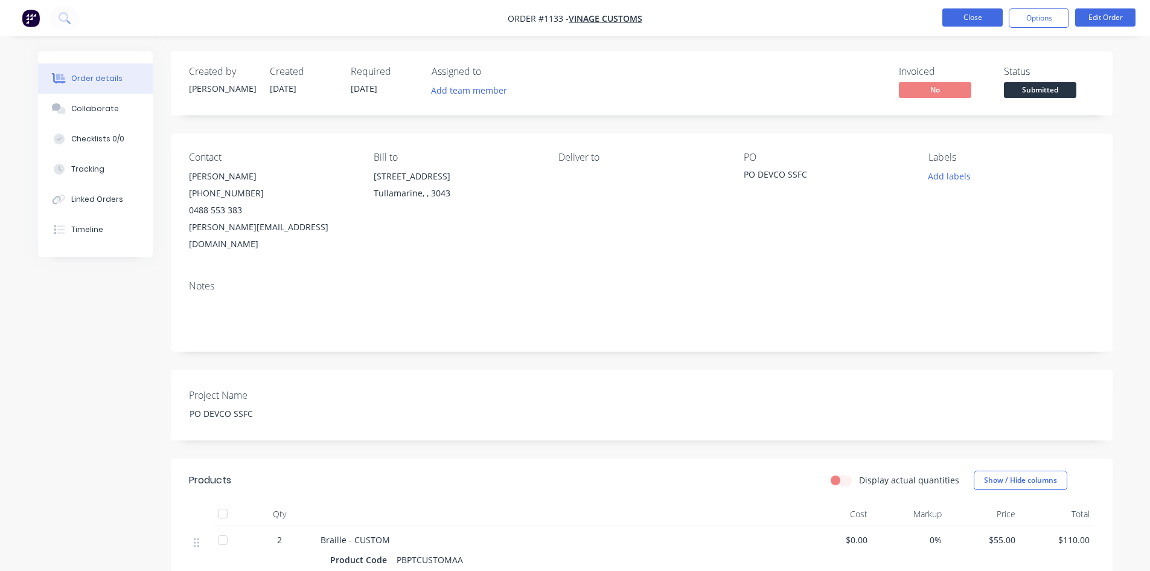
click at [972, 7] on nav "Order #1133 - Vinage Customs Close Options Edit Order" at bounding box center [575, 18] width 1150 height 36
click at [978, 14] on button "Close" at bounding box center [973, 17] width 60 height 18
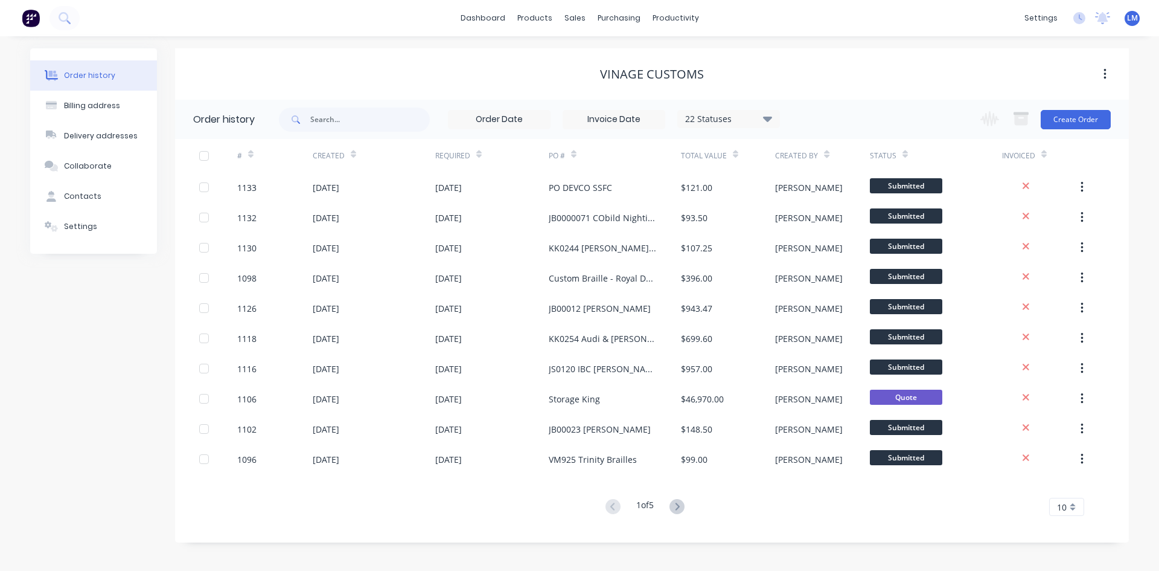
click at [1129, 12] on div "LM City Prosign [PERSON_NAME] Administrator Profile Sign out" at bounding box center [1132, 18] width 15 height 15
click at [483, 22] on link "dashboard" at bounding box center [483, 18] width 57 height 18
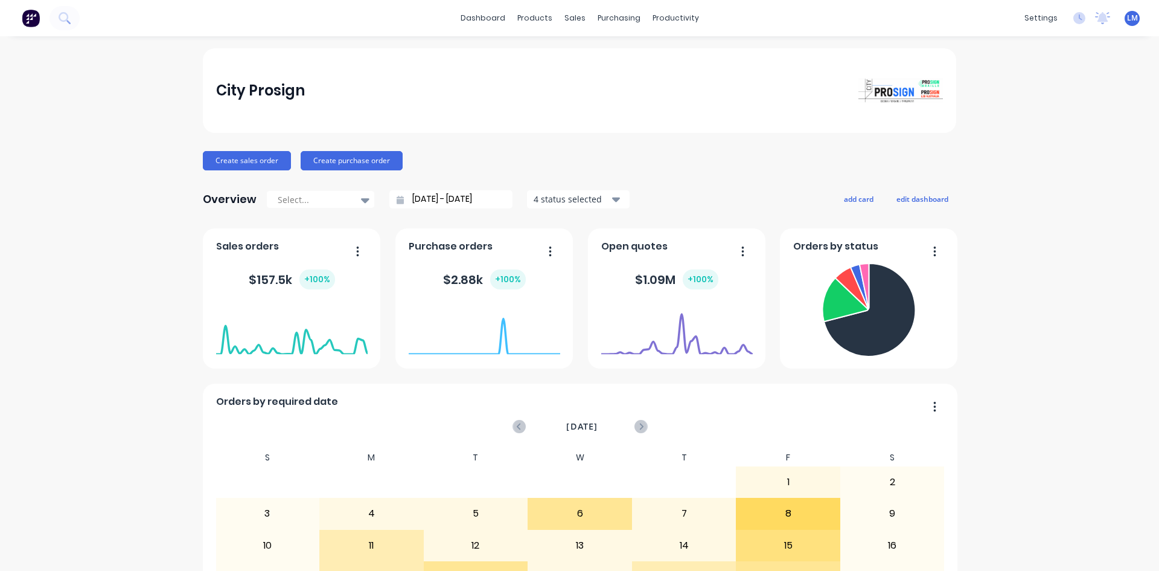
click at [1127, 18] on span "LM" at bounding box center [1132, 18] width 11 height 11
click at [1051, 151] on button "Sign out" at bounding box center [1058, 152] width 160 height 24
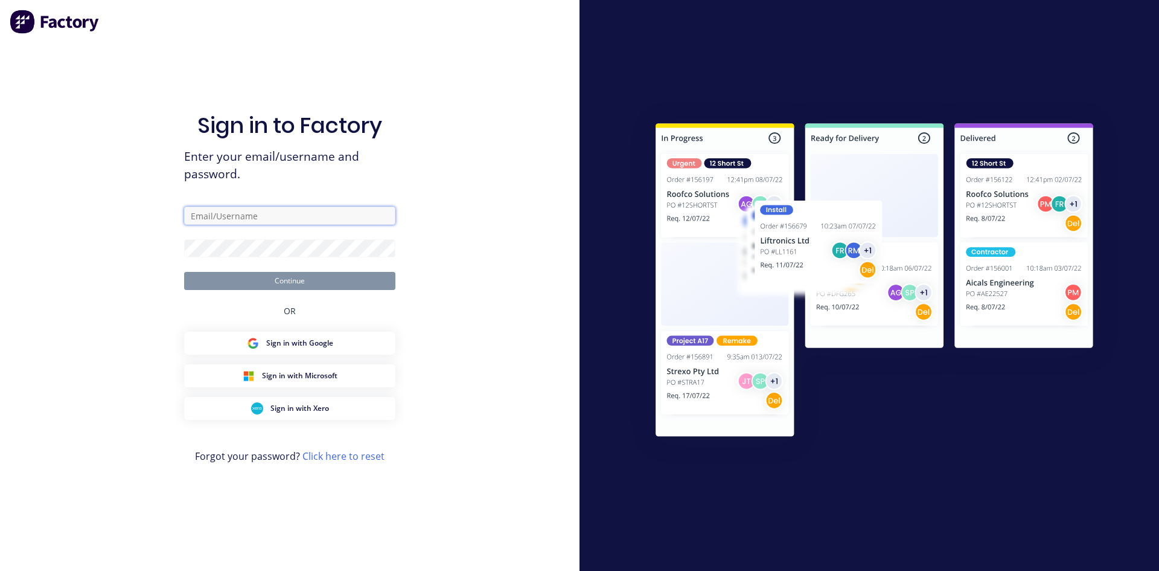
type input "[EMAIL_ADDRESS][DOMAIN_NAME]"
